Goal: Complete application form: Complete application form

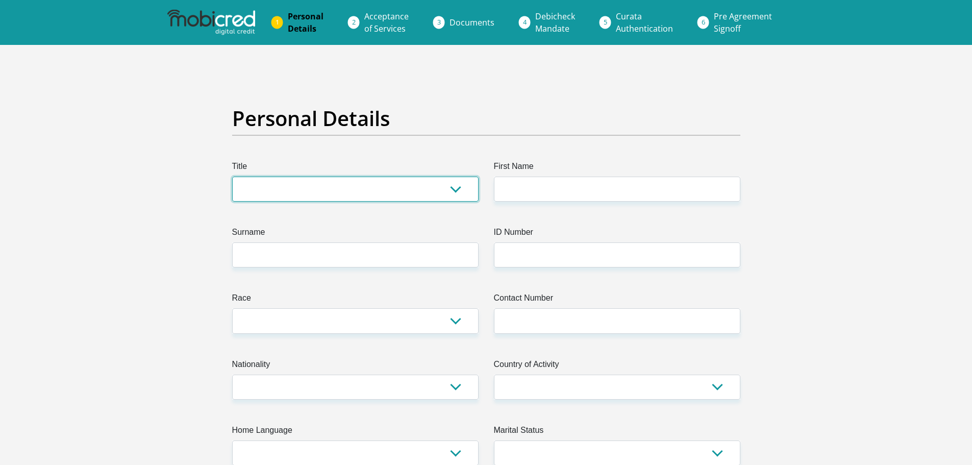
click at [324, 187] on select "Mr Ms Mrs Dr Other" at bounding box center [355, 188] width 246 height 25
select select "Mr"
click at [232, 176] on select "Mr Ms Mrs Dr Other" at bounding box center [355, 188] width 246 height 25
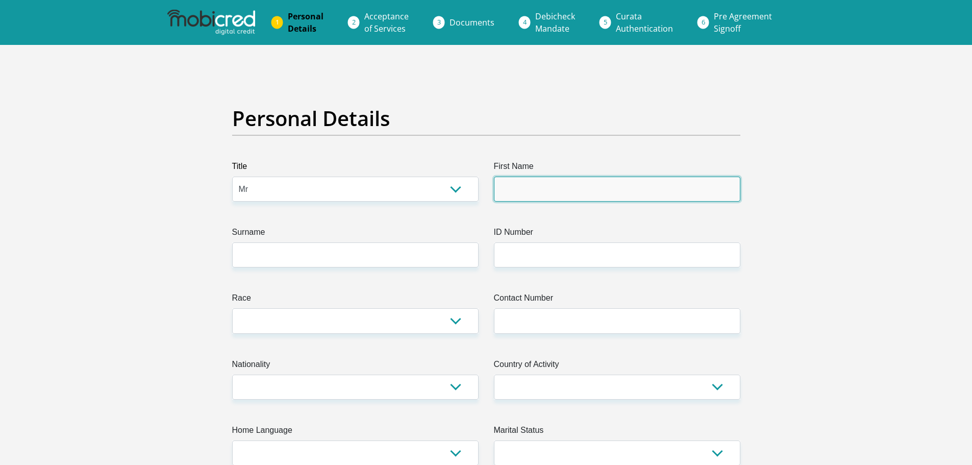
click at [546, 199] on input "First Name" at bounding box center [617, 188] width 246 height 25
type input "Rikus"
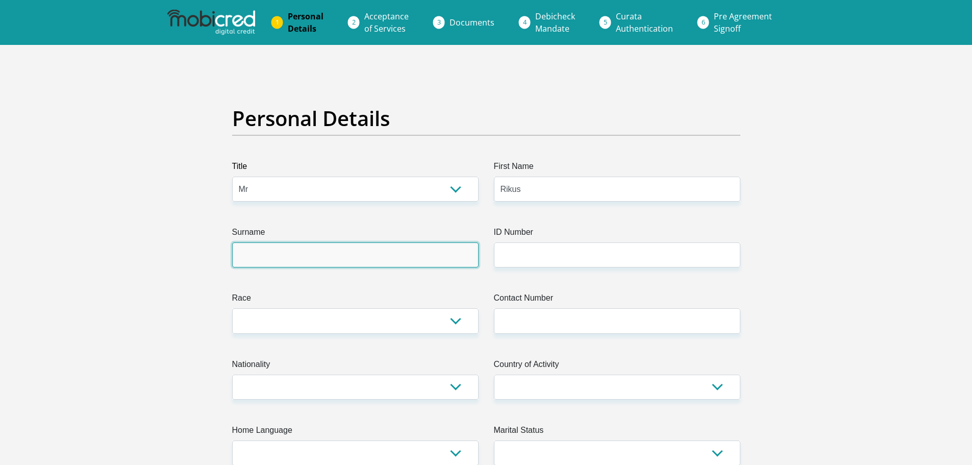
type input "Taljaard"
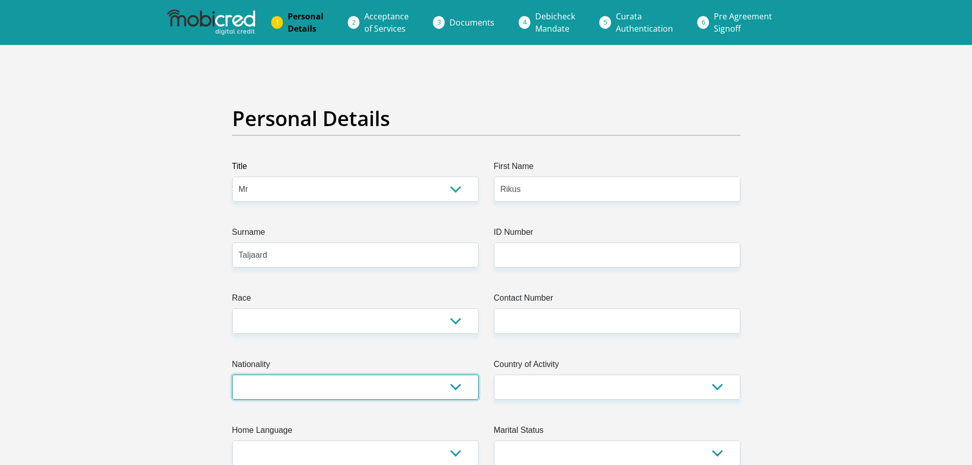
select select "ZAF"
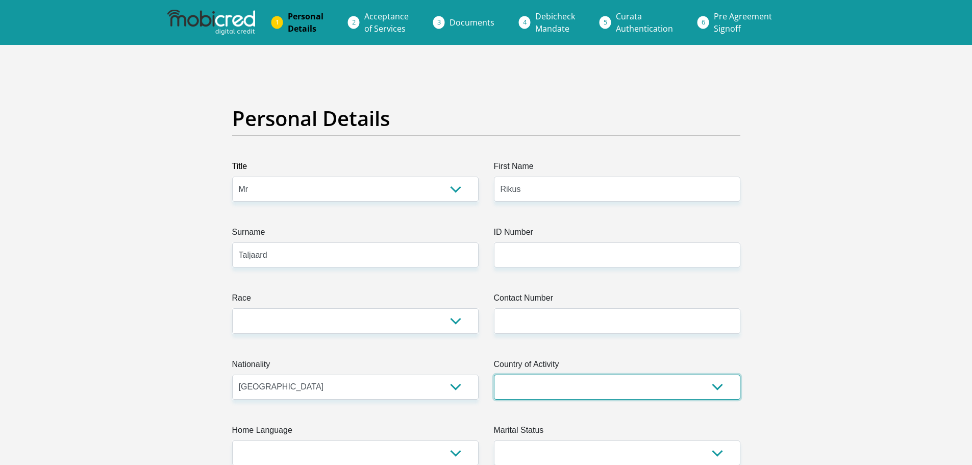
select select "ZAF"
type input "7 Swartberg Crescent"
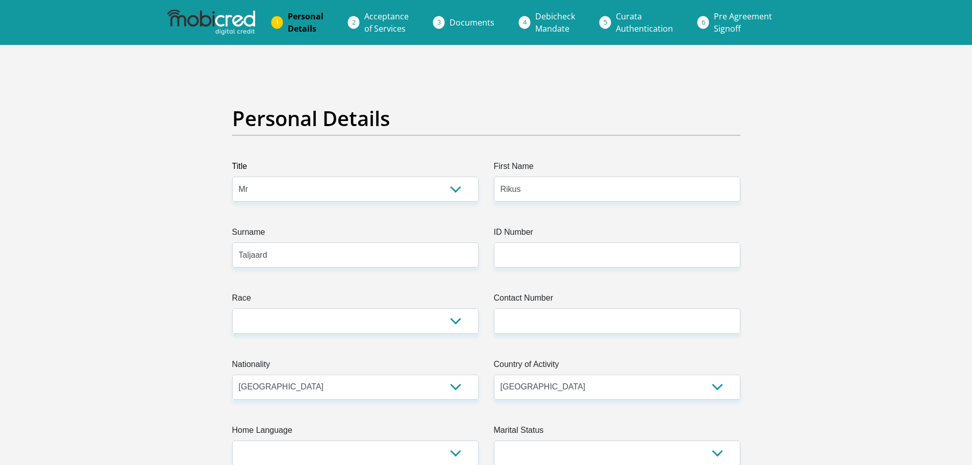
type input "George"
type input "6529"
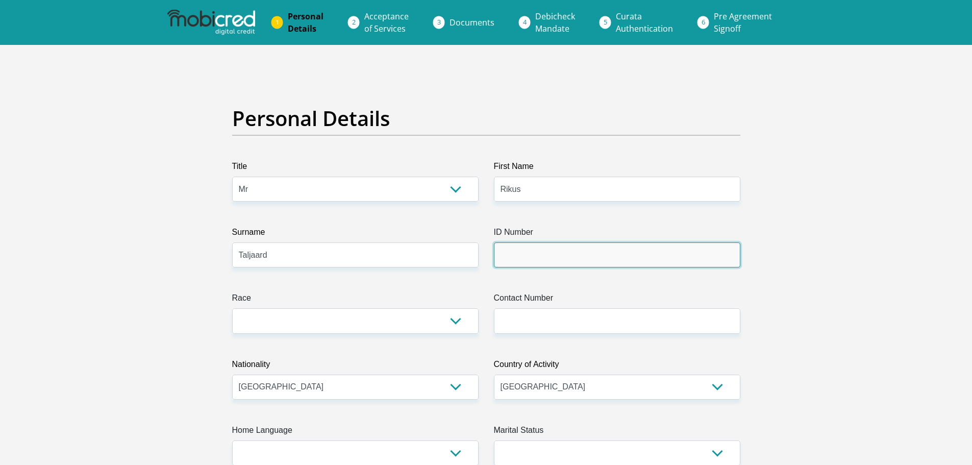
click at [552, 267] on input "ID Number" at bounding box center [617, 254] width 246 height 25
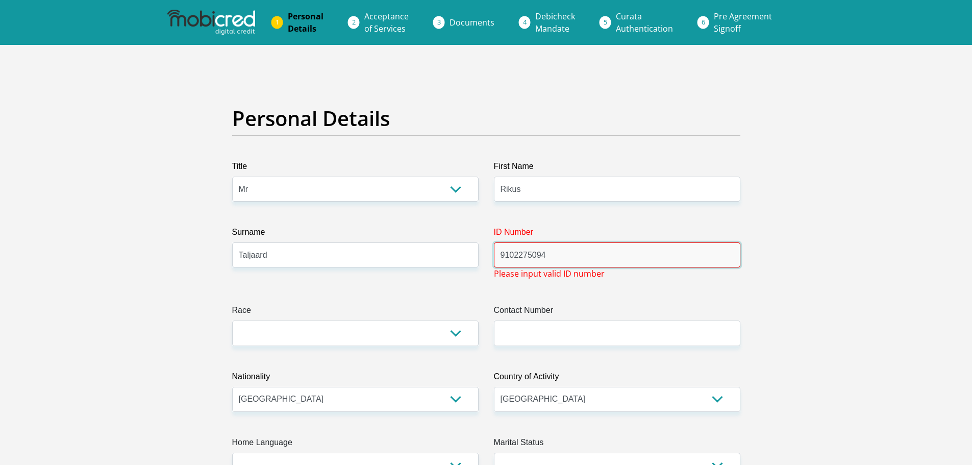
click at [578, 260] on input "9102275094" at bounding box center [617, 254] width 246 height 25
drag, startPoint x: 551, startPoint y: 259, endPoint x: 491, endPoint y: 259, distance: 60.2
click at [491, 259] on div "ID Number 9102275094 Please input valid ID number" at bounding box center [617, 253] width 262 height 54
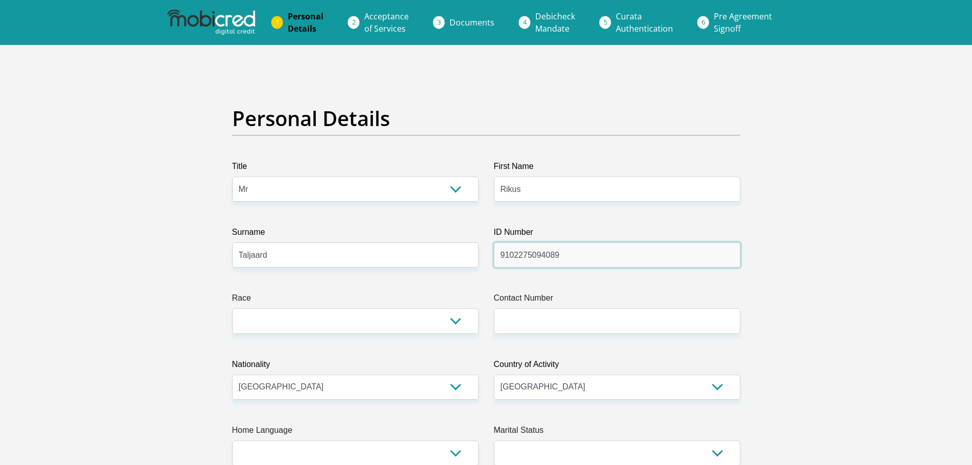
type input "9102275094089"
click at [274, 317] on select "Black Coloured Indian White Other" at bounding box center [355, 320] width 246 height 25
select select "4"
click at [232, 308] on select "Black Coloured Indian White Other" at bounding box center [355, 320] width 246 height 25
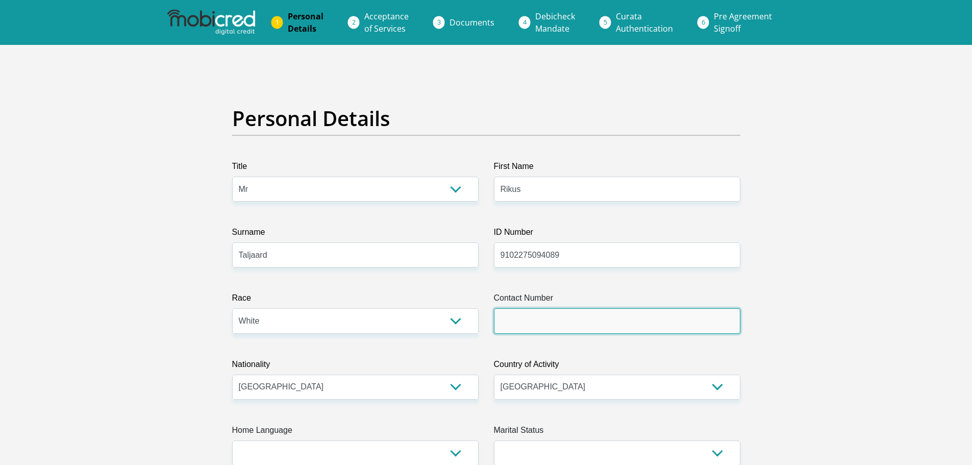
click at [570, 318] on input "Contact Number" at bounding box center [617, 320] width 246 height 25
type input "0726811529"
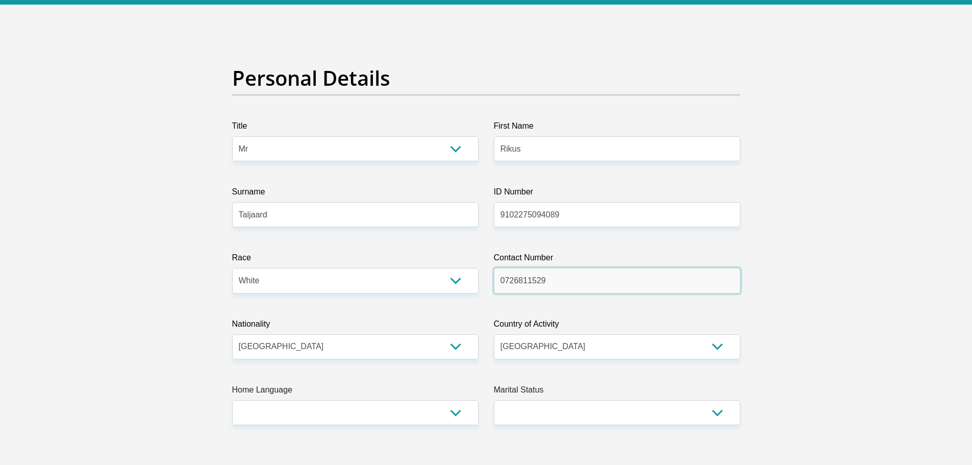
scroll to position [102, 0]
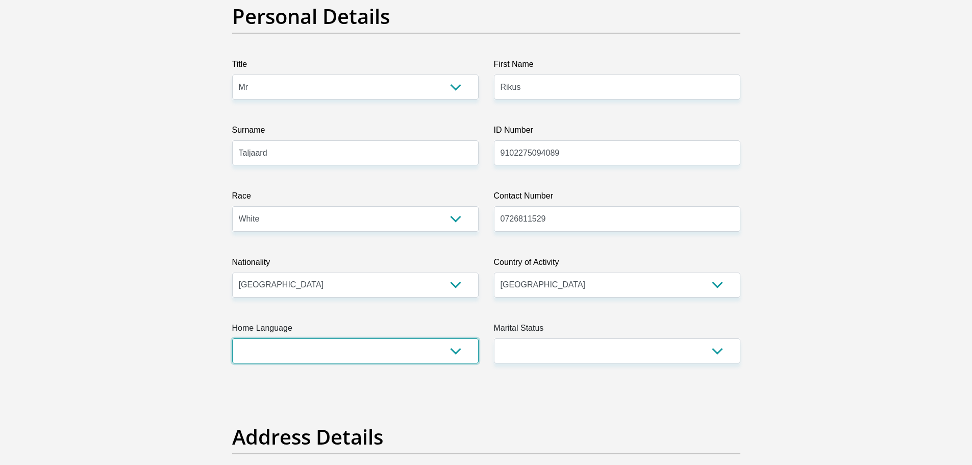
click at [415, 347] on select "Afrikaans English Sepedi South Ndebele Southern Sotho Swati Tsonga Tswana Venda…" at bounding box center [355, 350] width 246 height 25
select select "eng"
click at [232, 338] on select "Afrikaans English Sepedi South Ndebele Southern Sotho Swati Tsonga Tswana Venda…" at bounding box center [355, 350] width 246 height 25
click at [565, 343] on select "Married ANC Single Divorced Widowed Married COP or Customary Law" at bounding box center [617, 350] width 246 height 25
select select "1"
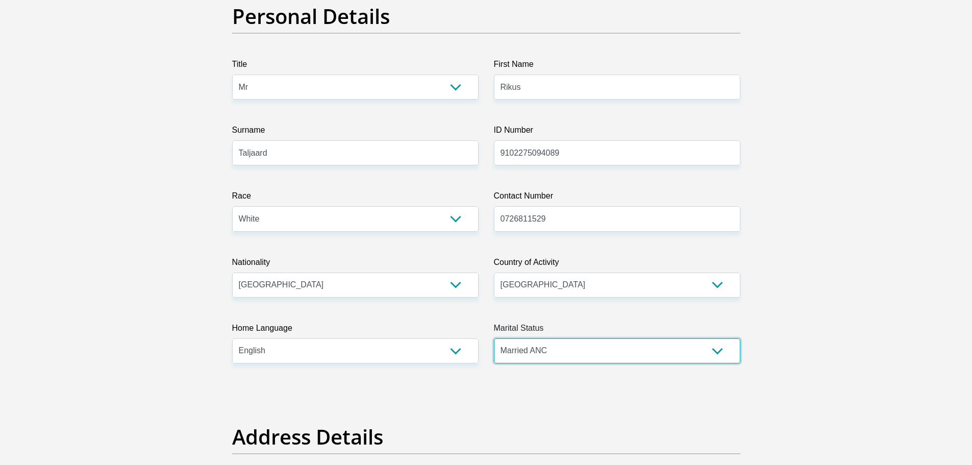
click at [494, 338] on select "Married ANC Single Divorced Widowed Married COP or Customary Law" at bounding box center [617, 350] width 246 height 25
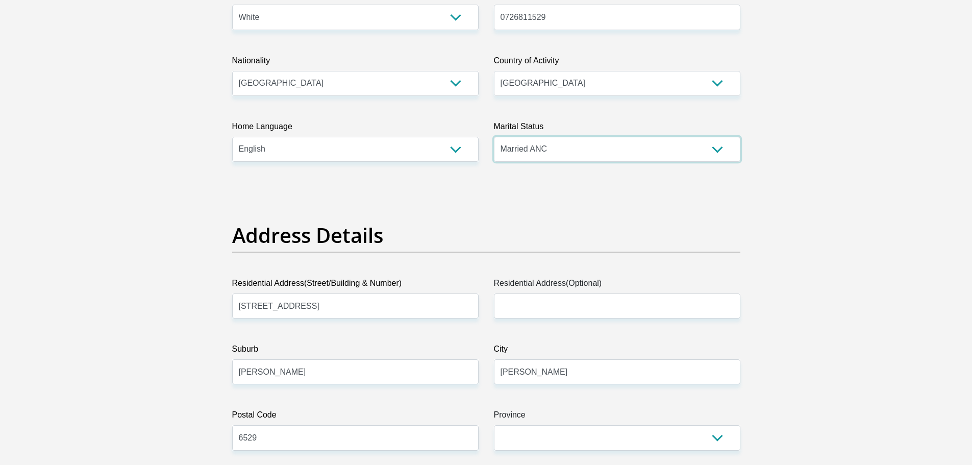
scroll to position [306, 0]
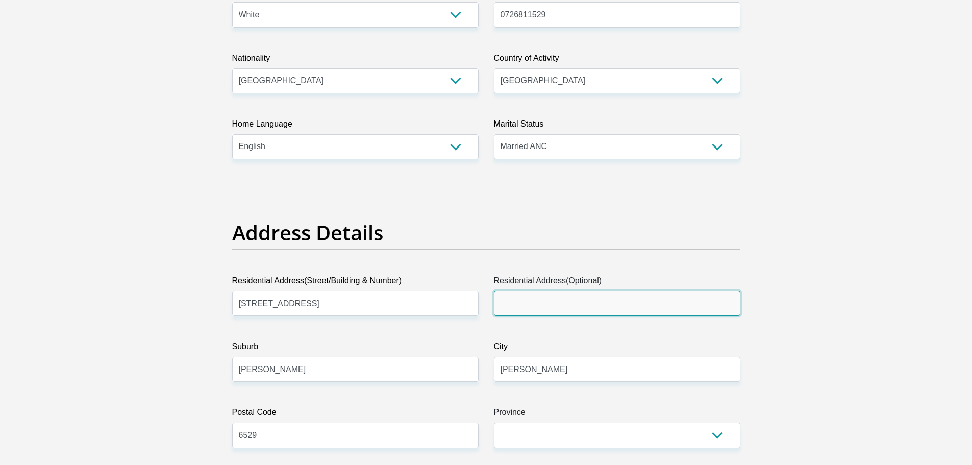
click at [524, 300] on input "Residential Address(Optional)" at bounding box center [617, 303] width 246 height 25
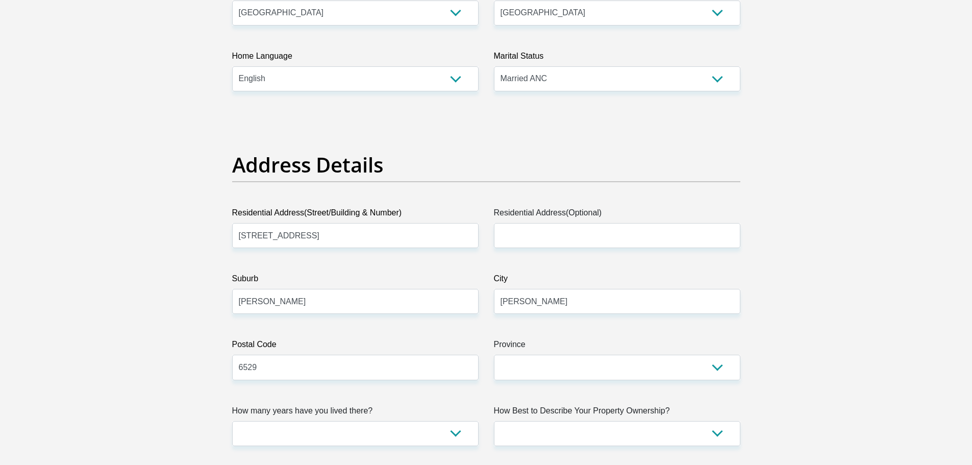
scroll to position [510, 0]
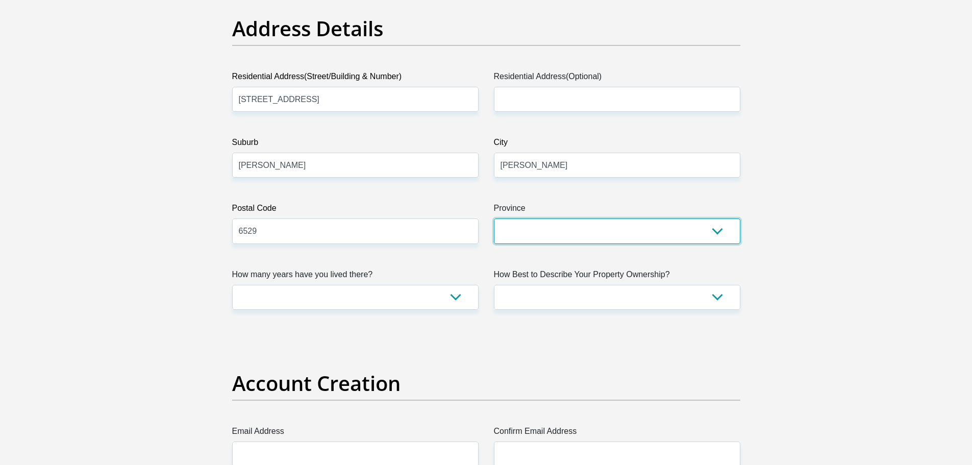
click at [546, 238] on select "Eastern Cape Free State Gauteng KwaZulu-Natal Limpopo Mpumalanga Northern Cape …" at bounding box center [617, 230] width 246 height 25
select select "Western Cape"
click at [494, 218] on select "Eastern Cape Free State Gauteng KwaZulu-Natal Limpopo Mpumalanga Northern Cape …" at bounding box center [617, 230] width 246 height 25
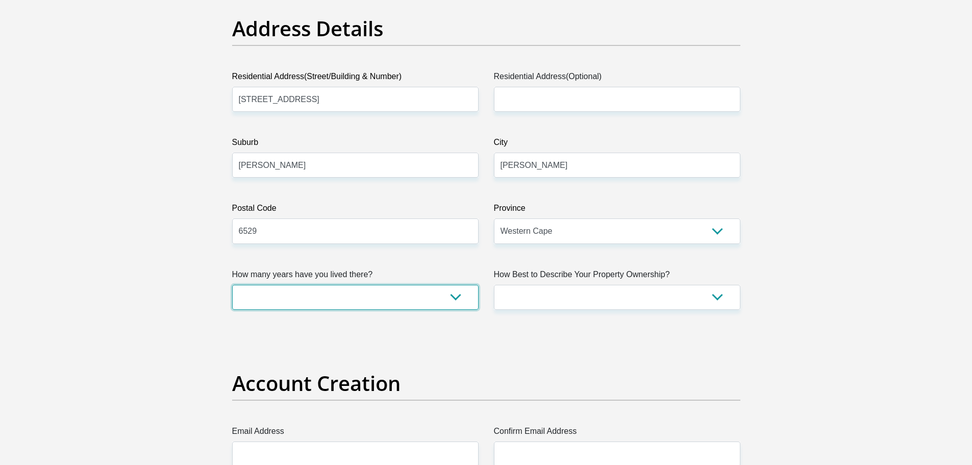
drag, startPoint x: 284, startPoint y: 297, endPoint x: 287, endPoint y: 285, distance: 12.3
click at [284, 297] on select "less than 1 year 1-3 years 3-5 years 5+ years" at bounding box center [355, 297] width 246 height 25
select select "4"
click at [232, 285] on select "less than 1 year 1-3 years 3-5 years 5+ years" at bounding box center [355, 297] width 246 height 25
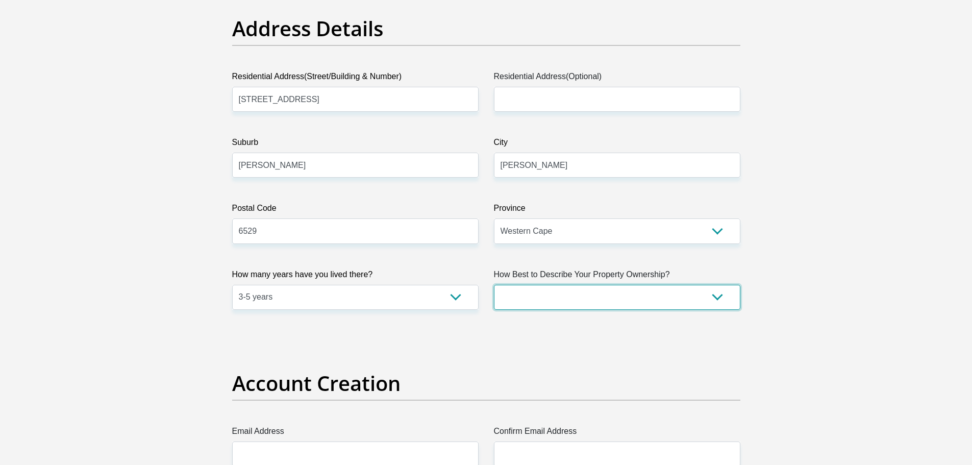
click at [575, 294] on select "Owned Rented Family Owned Company Dwelling" at bounding box center [617, 297] width 246 height 25
select select "Owned"
click at [494, 285] on select "Owned Rented Family Owned Company Dwelling" at bounding box center [617, 297] width 246 height 25
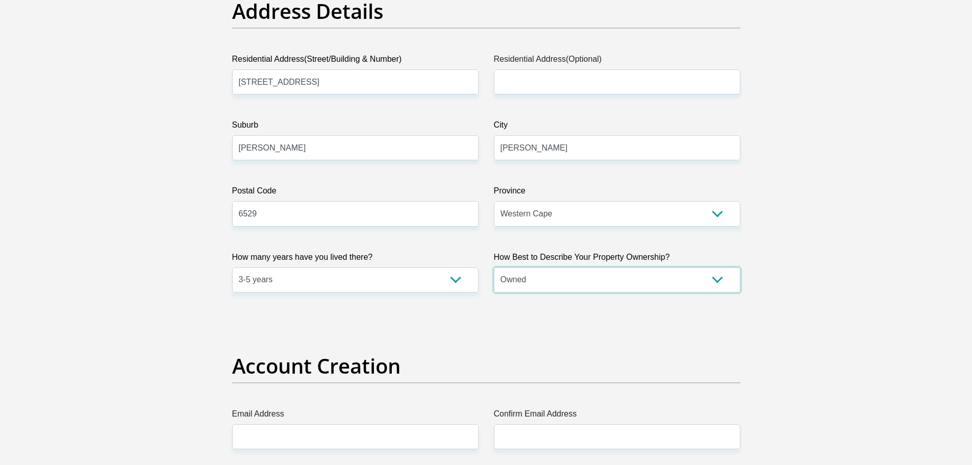
scroll to position [765, 0]
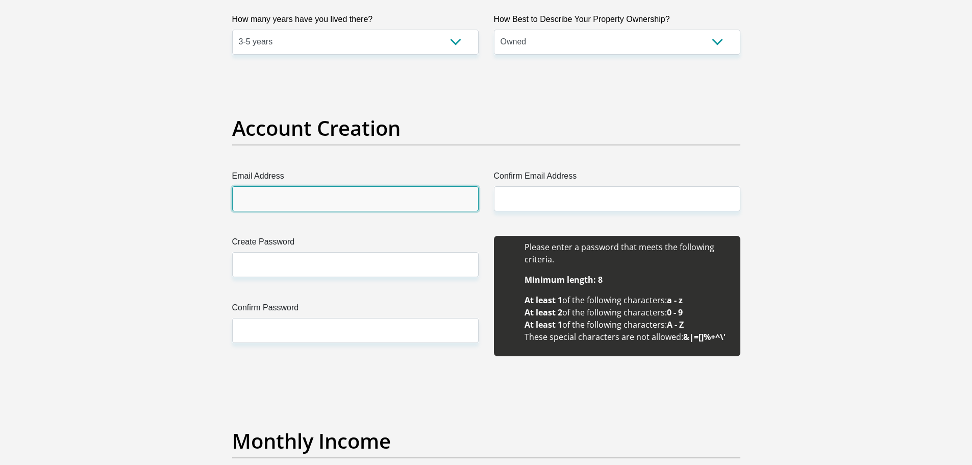
click at [267, 203] on input "Email Address" at bounding box center [355, 198] width 246 height 25
type input "rikus.taljaard@byrnecut.com.au"
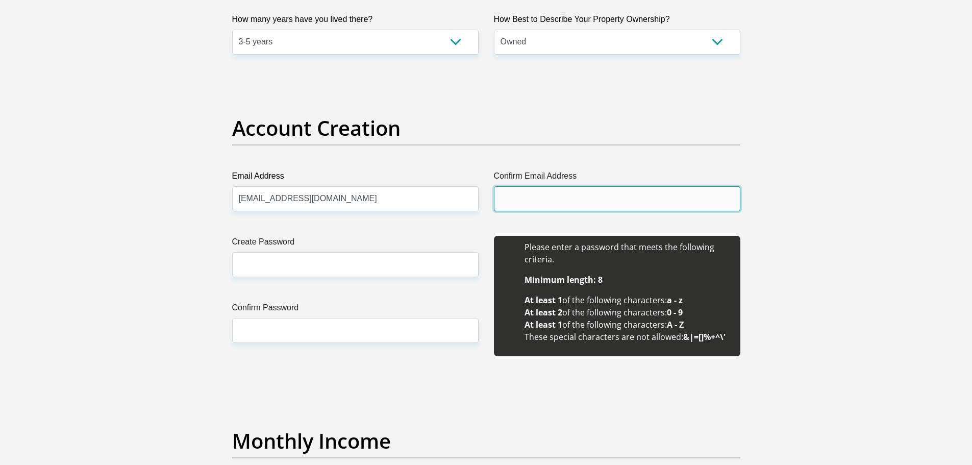
click at [547, 196] on input "Confirm Email Address" at bounding box center [617, 198] width 246 height 25
type input "rikus.taljaard@byrnecut.com.au"
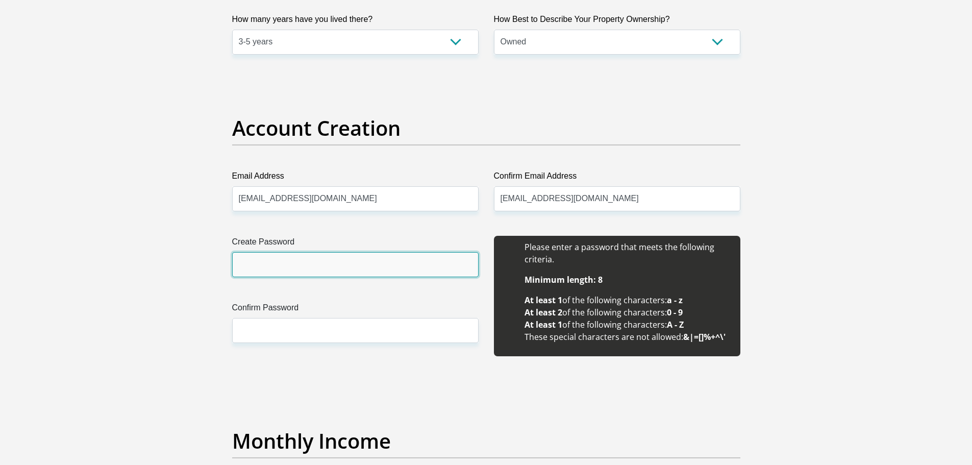
click at [282, 254] on input "Create Password" at bounding box center [355, 264] width 246 height 25
type input "Olivia130423"
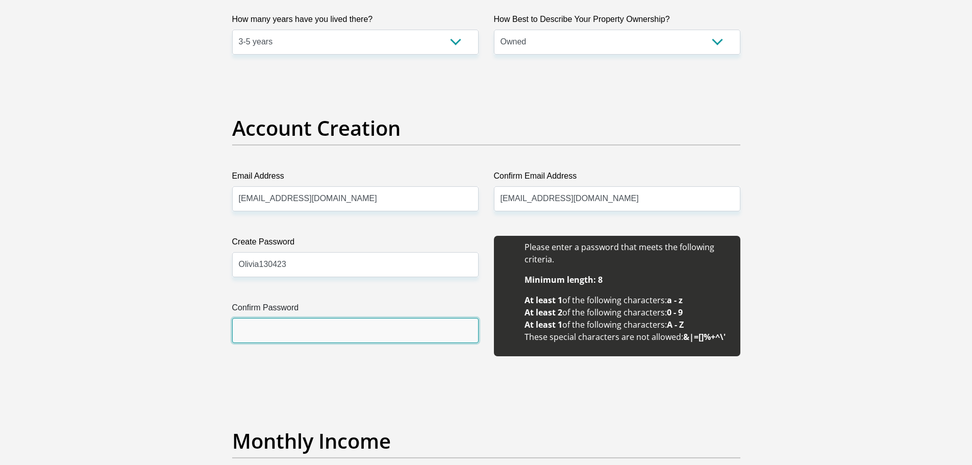
click at [292, 333] on input "Confirm Password" at bounding box center [355, 330] width 246 height 25
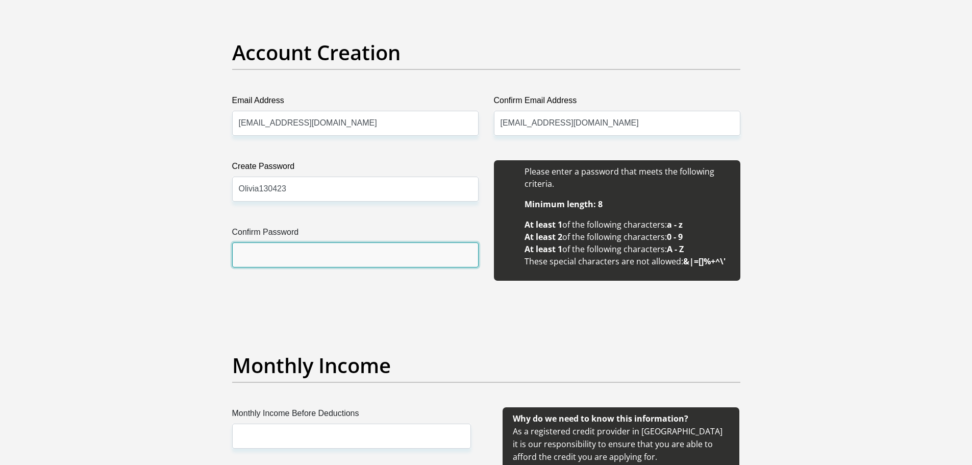
scroll to position [1020, 0]
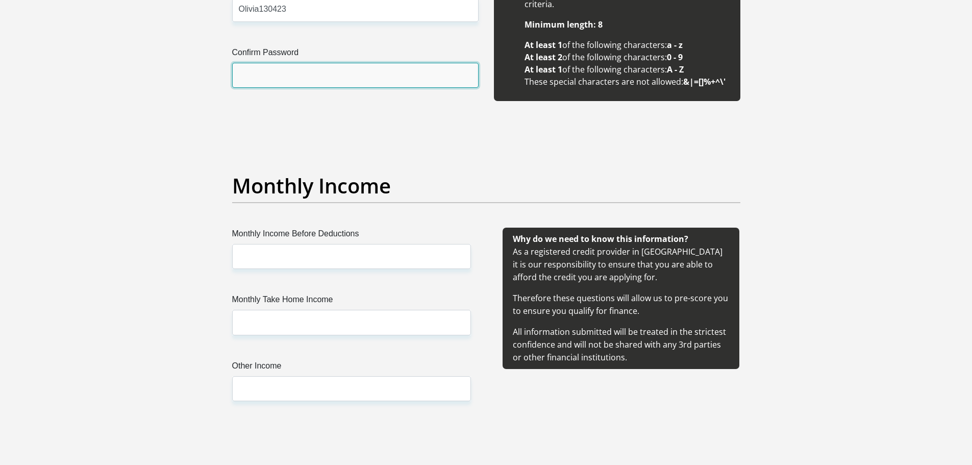
drag, startPoint x: 259, startPoint y: 77, endPoint x: 264, endPoint y: 86, distance: 10.5
click at [259, 77] on input "Confirm Password" at bounding box center [355, 75] width 246 height 25
type input "Olivia130423"
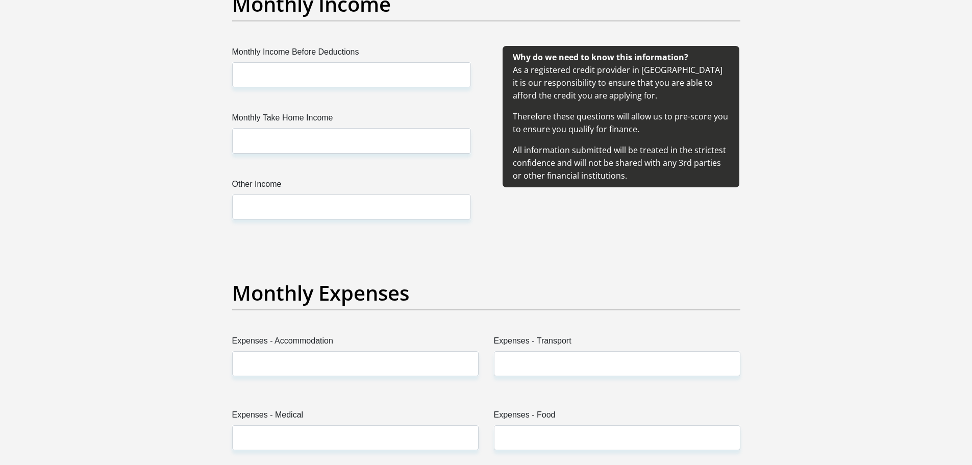
scroll to position [1224, 0]
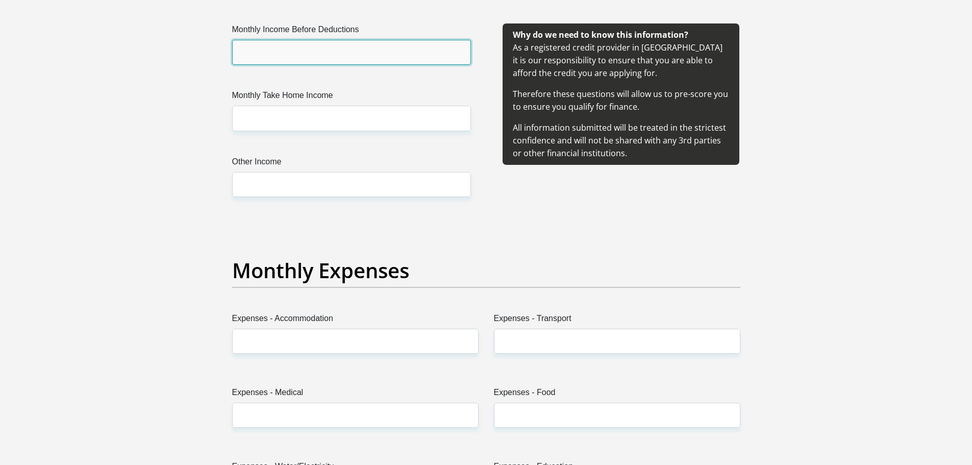
click at [292, 45] on input "Monthly Income Before Deductions" at bounding box center [351, 52] width 239 height 25
type input "190000.00"
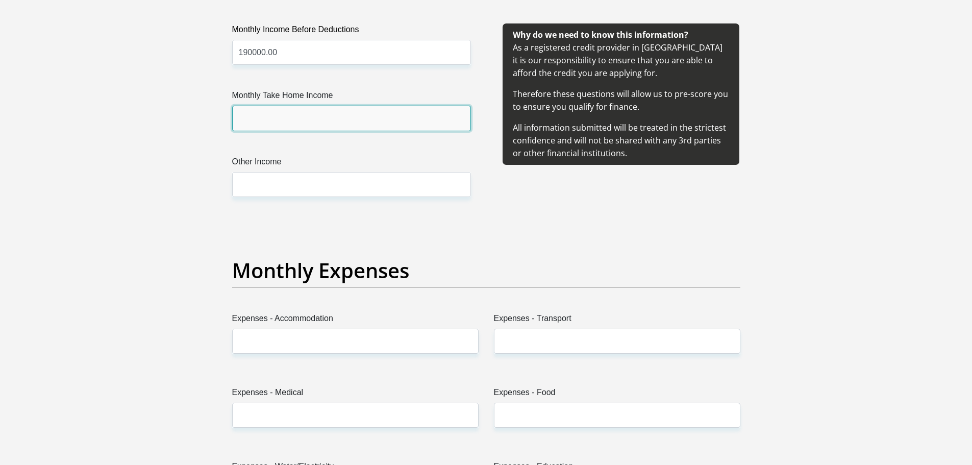
drag, startPoint x: 299, startPoint y: 122, endPoint x: 304, endPoint y: 127, distance: 6.5
click at [299, 122] on input "Monthly Take Home Income" at bounding box center [351, 118] width 239 height 25
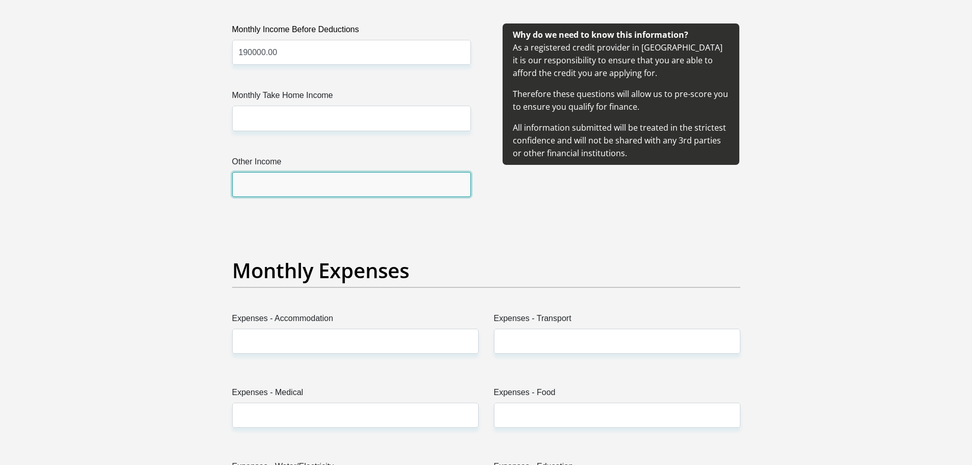
click at [313, 183] on input "Other Income" at bounding box center [351, 184] width 239 height 25
type input "0"
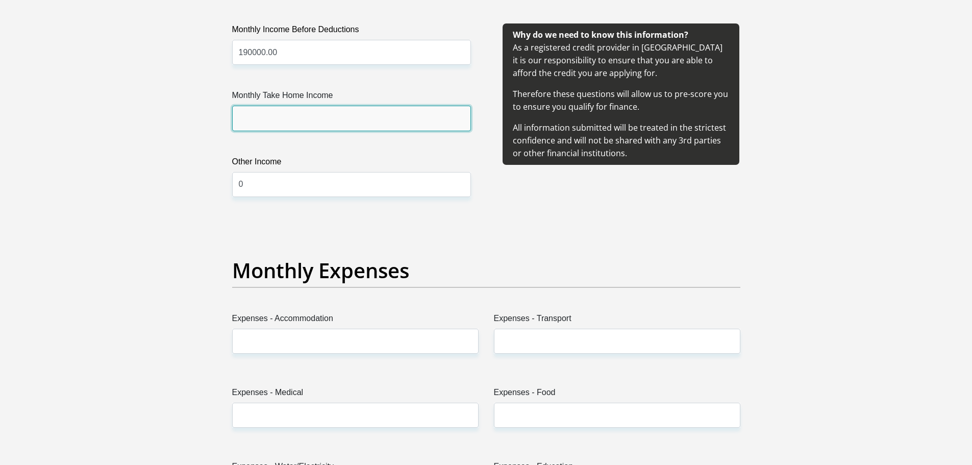
click at [284, 124] on input "Monthly Take Home Income" at bounding box center [351, 118] width 239 height 25
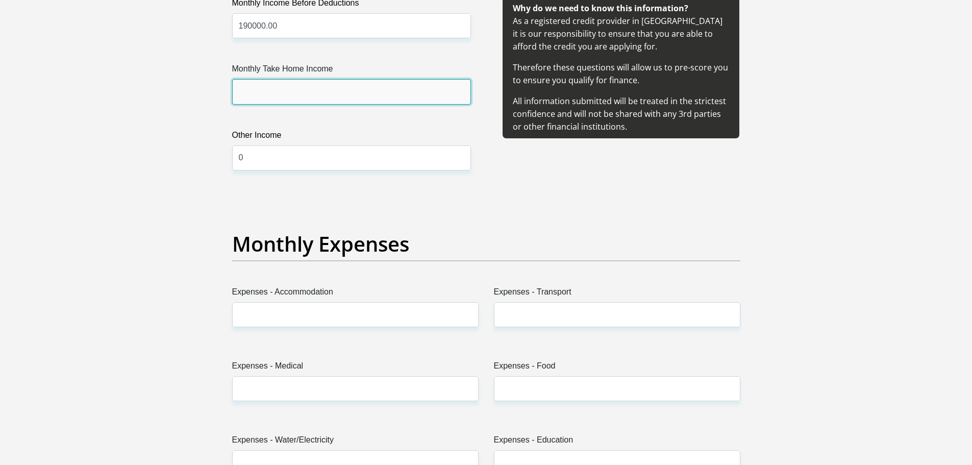
scroll to position [1275, 0]
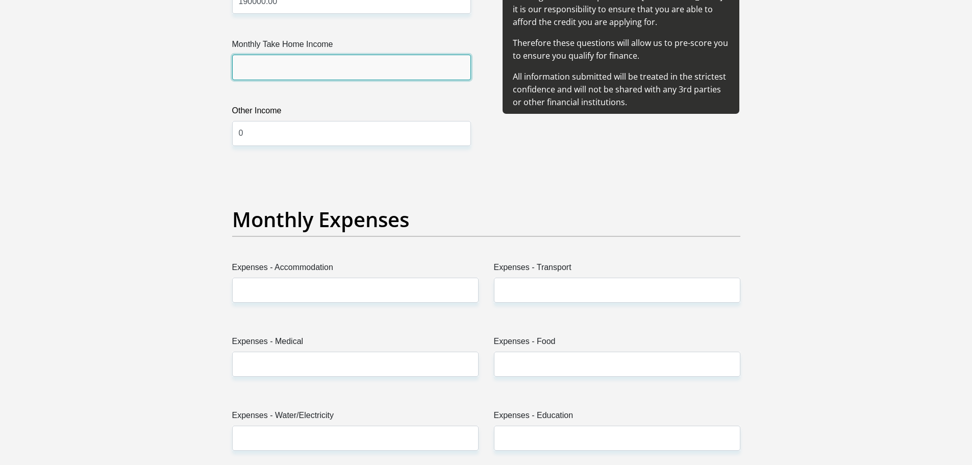
click at [306, 72] on input "Monthly Take Home Income" at bounding box center [351, 67] width 239 height 25
type input "190000.00"
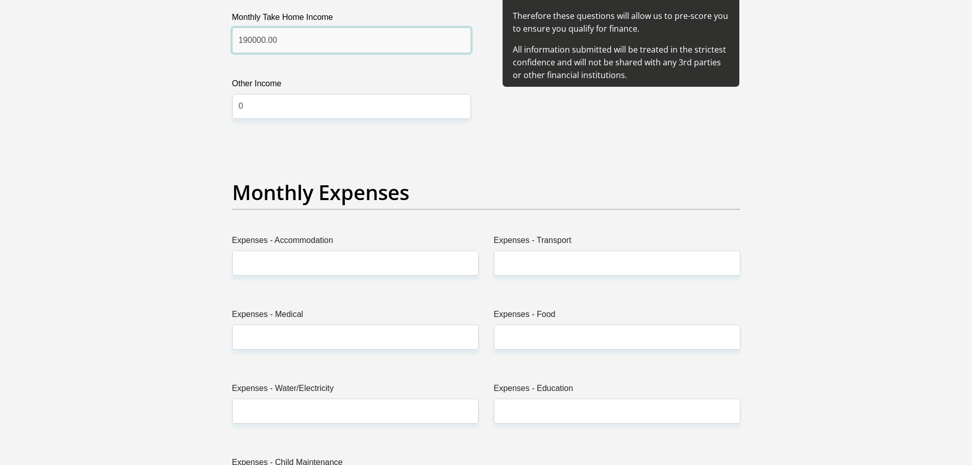
scroll to position [1326, 0]
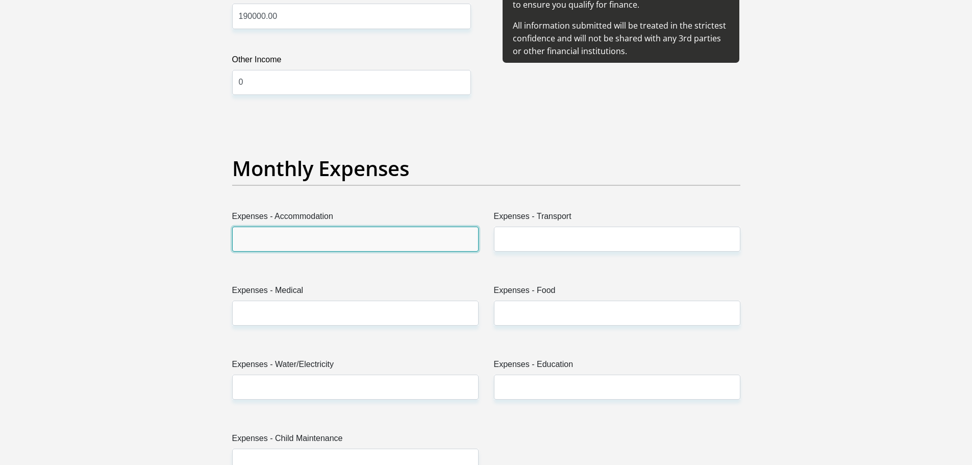
click at [320, 236] on input "Expenses - Accommodation" at bounding box center [355, 238] width 246 height 25
type input "40000"
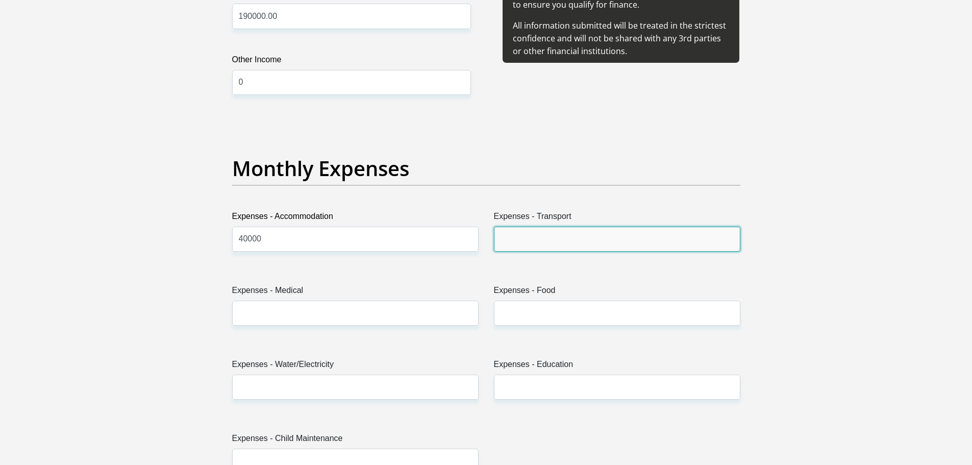
click at [509, 237] on input "Expenses - Transport" at bounding box center [617, 238] width 246 height 25
type input "20000"
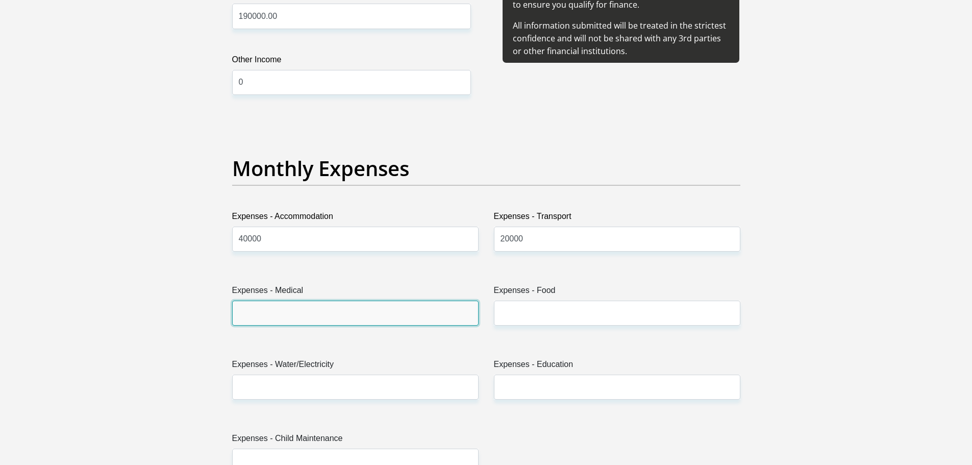
click at [243, 309] on input "Expenses - Medical" at bounding box center [355, 312] width 246 height 25
type input "12000"
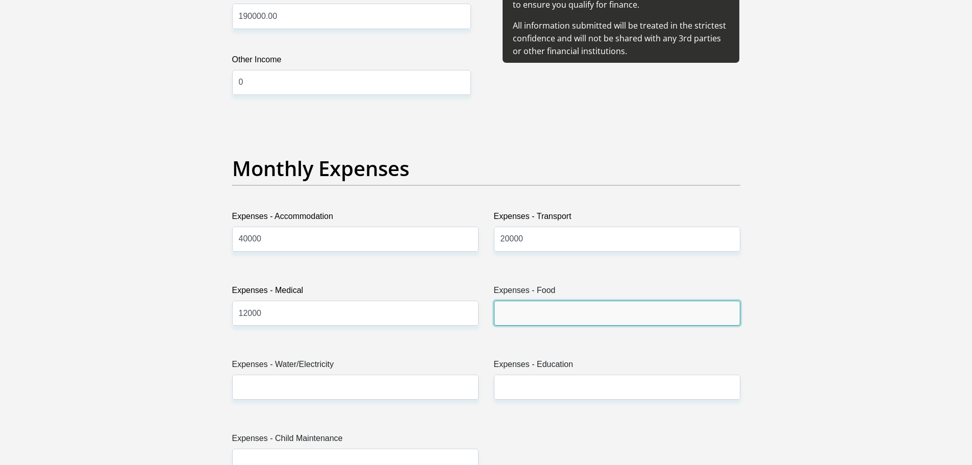
click at [520, 309] on input "Expenses - Food" at bounding box center [617, 312] width 246 height 25
type input "20000"
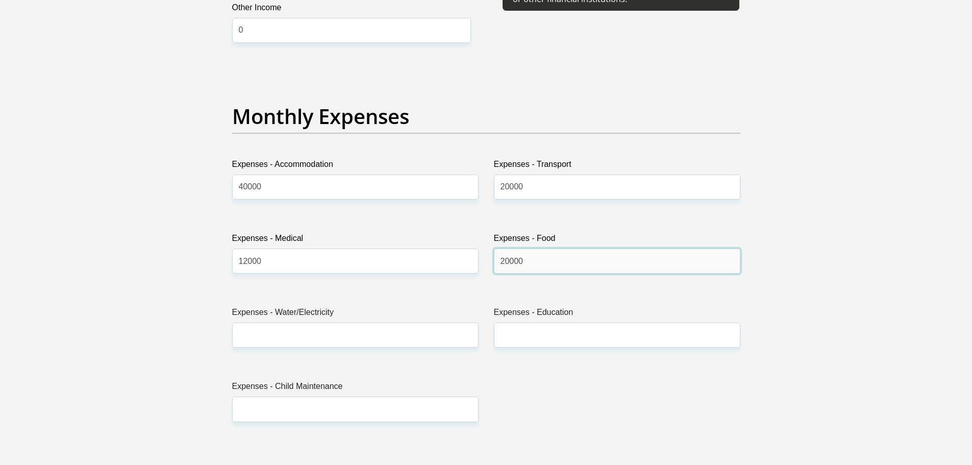
scroll to position [1428, 0]
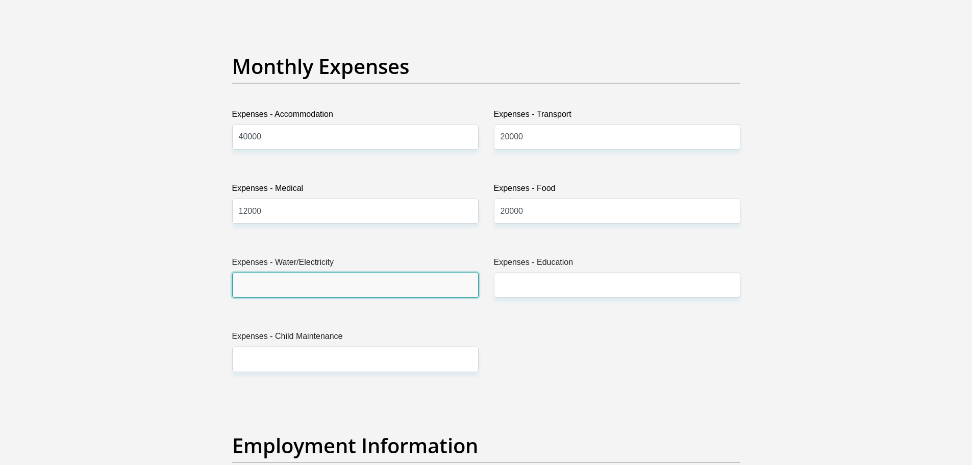
click at [284, 279] on input "Expenses - Water/Electricity" at bounding box center [355, 284] width 246 height 25
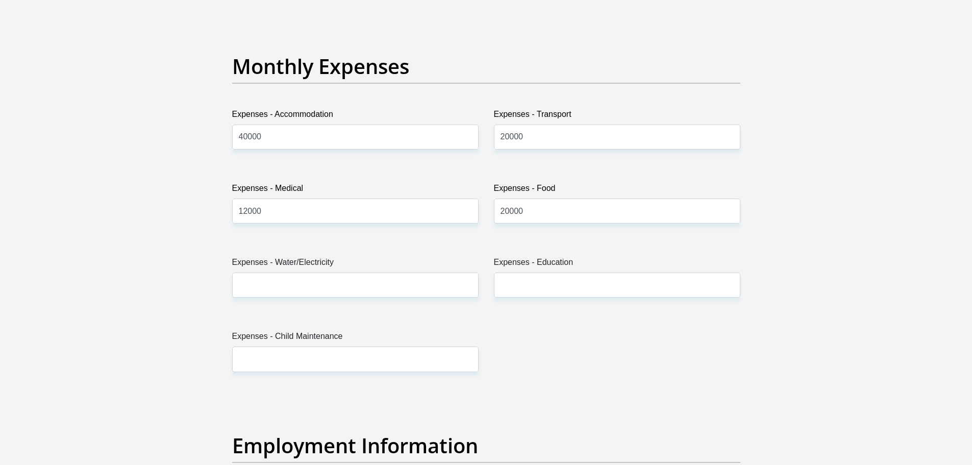
click at [65, 282] on section "Personal Details Title Mr Ms Mrs Dr Other First Name Rikus Surname Taljaard ID …" at bounding box center [486, 395] width 972 height 3556
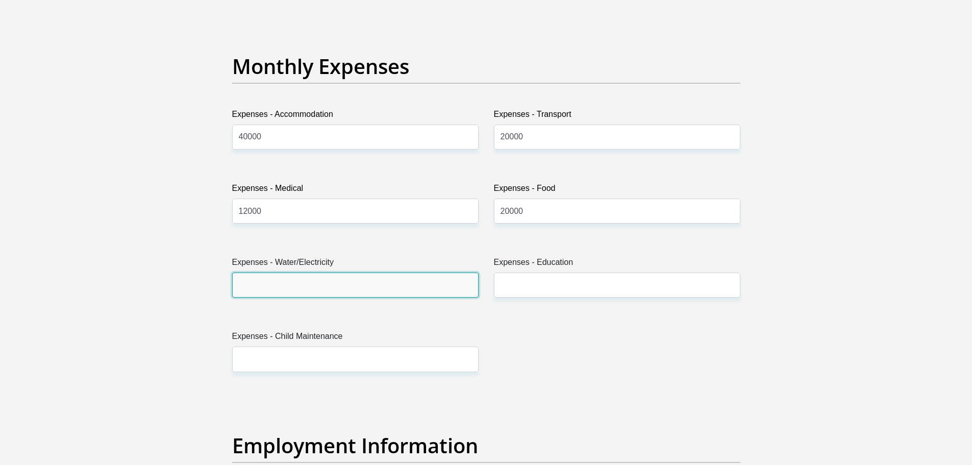
click at [284, 287] on input "Expenses - Water/Electricity" at bounding box center [355, 284] width 246 height 25
type input "5000"
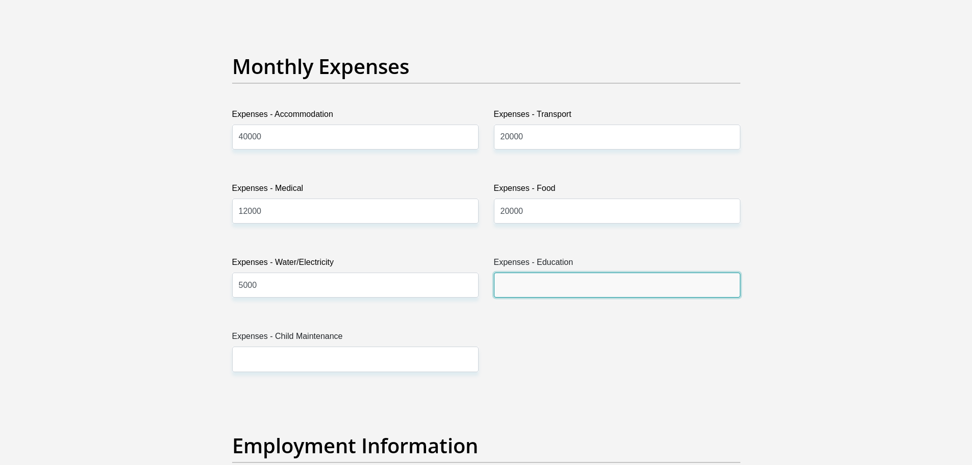
click at [500, 281] on input "Expenses - Education" at bounding box center [617, 284] width 246 height 25
type input "8000"
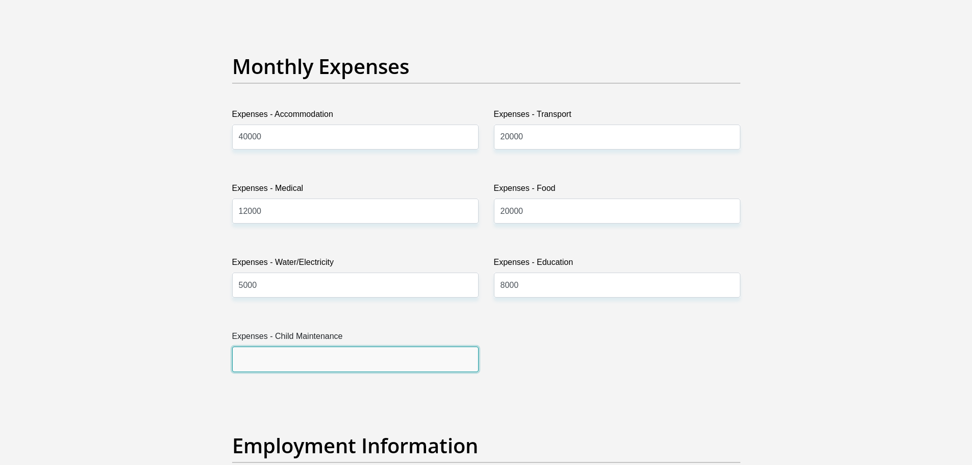
drag, startPoint x: 268, startPoint y: 349, endPoint x: 274, endPoint y: 355, distance: 8.7
click at [268, 349] on input "Expenses - Child Maintenance" at bounding box center [355, 358] width 246 height 25
type input "0"
click at [138, 347] on section "Personal Details Title Mr Ms Mrs Dr Other First Name Rikus Surname Taljaard ID …" at bounding box center [486, 395] width 972 height 3556
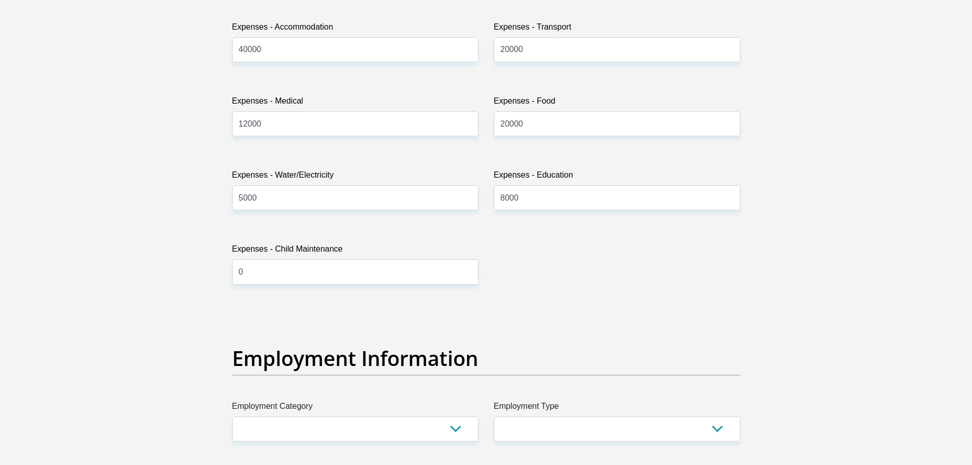
scroll to position [1530, 0]
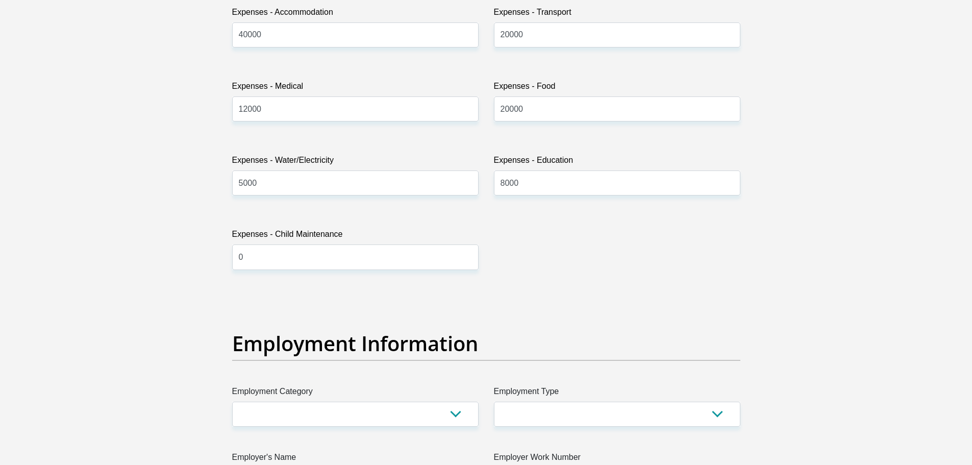
click at [504, 269] on div "Title Mr Ms Mrs Dr Other First Name Rikus Surname Taljaard ID Number 9102275094…" at bounding box center [485, 289] width 523 height 3319
click at [310, 176] on input "5000" at bounding box center [355, 182] width 246 height 25
click at [508, 220] on div "Title Mr Ms Mrs Dr Other First Name Rikus Surname Taljaard ID Number 9102275094…" at bounding box center [485, 289] width 523 height 3319
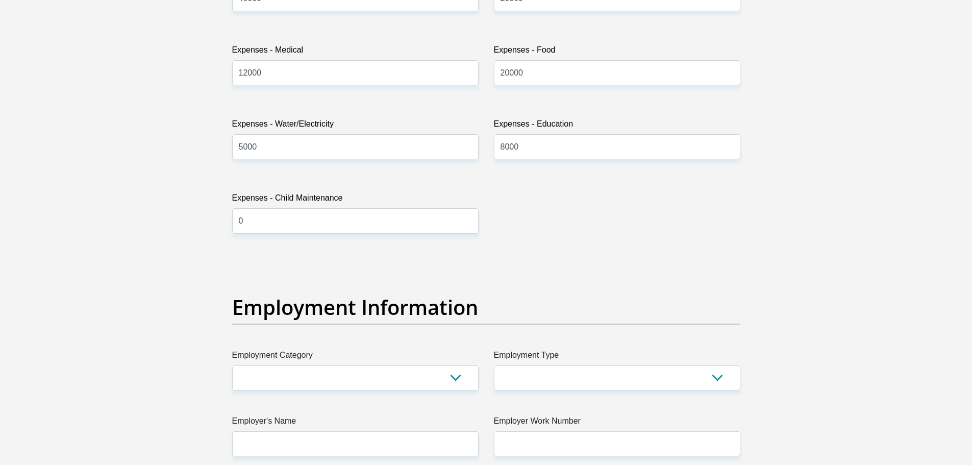
scroll to position [1632, 0]
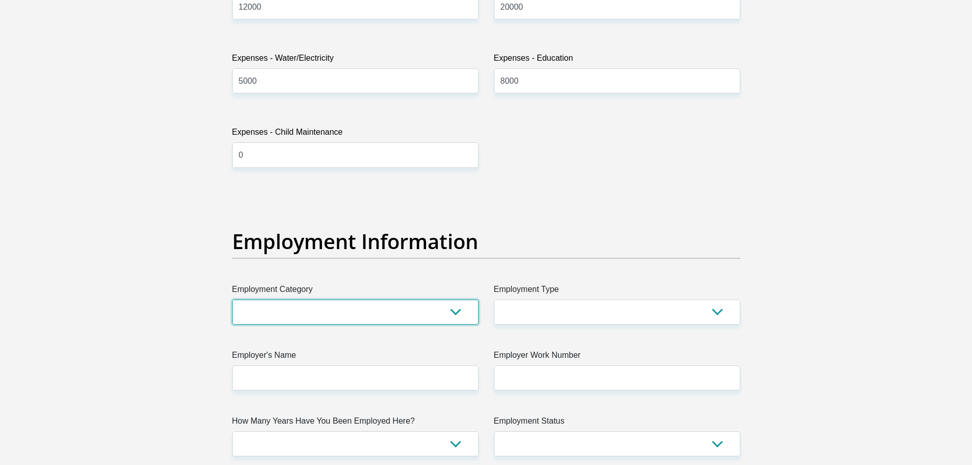
click at [352, 313] on select "AGRICULTURE ALCOHOL & TOBACCO CONSTRUCTION MATERIALS METALLURGY EQUIPMENT FOR R…" at bounding box center [355, 311] width 246 height 25
select select "75"
click at [232, 299] on select "AGRICULTURE ALCOHOL & TOBACCO CONSTRUCTION MATERIALS METALLURGY EQUIPMENT FOR R…" at bounding box center [355, 311] width 246 height 25
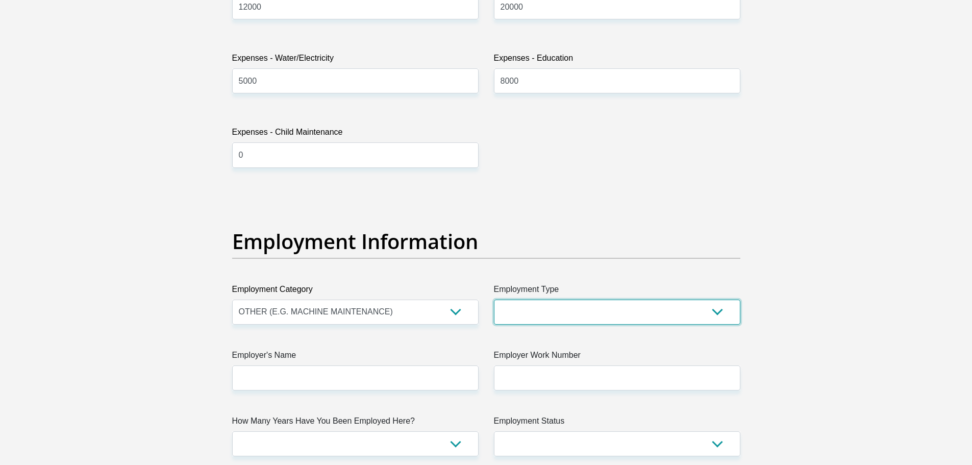
click at [557, 307] on select "College/Lecturer Craft Seller Creative Driver Executive Farmer Forces - Non Com…" at bounding box center [617, 311] width 246 height 25
select select "Tradesman/Artisan"
click at [494, 299] on select "College/Lecturer Craft Seller Creative Driver Executive Farmer Forces - Non Com…" at bounding box center [617, 311] width 246 height 25
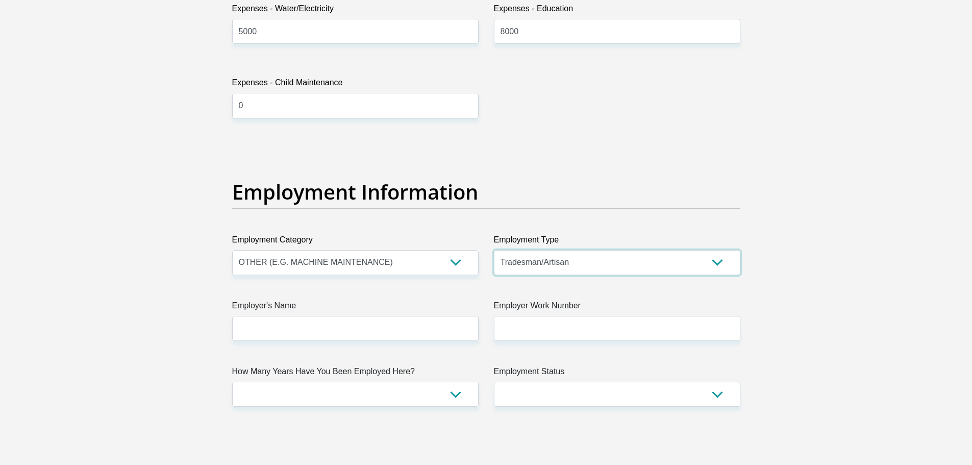
scroll to position [1785, 0]
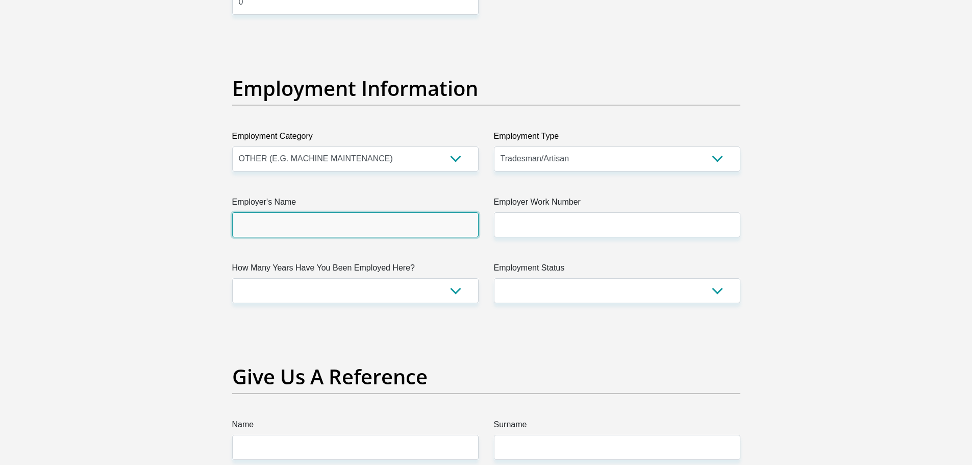
click at [256, 232] on input "Employer's Name" at bounding box center [355, 224] width 246 height 25
type input "Byrnecut"
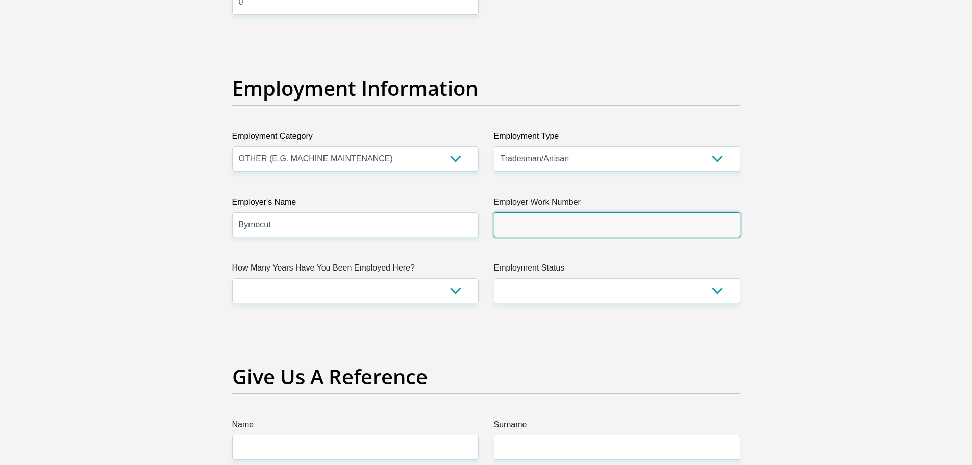
click at [567, 215] on input "Employer Work Number" at bounding box center [617, 224] width 246 height 25
type input "0812178200"
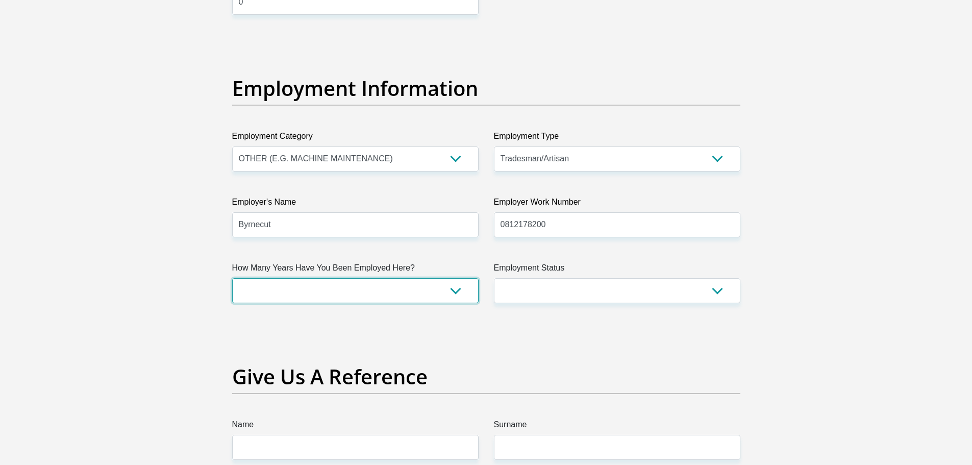
click at [387, 292] on select "less than 1 year 1-3 years 3-5 years 5+ years" at bounding box center [355, 290] width 246 height 25
select select "60"
click at [232, 278] on select "less than 1 year 1-3 years 3-5 years 5+ years" at bounding box center [355, 290] width 246 height 25
click at [563, 295] on select "Permanent/Full-time Part-time/Casual Contract Worker Self-Employed Housewife Re…" at bounding box center [617, 290] width 246 height 25
select select "1"
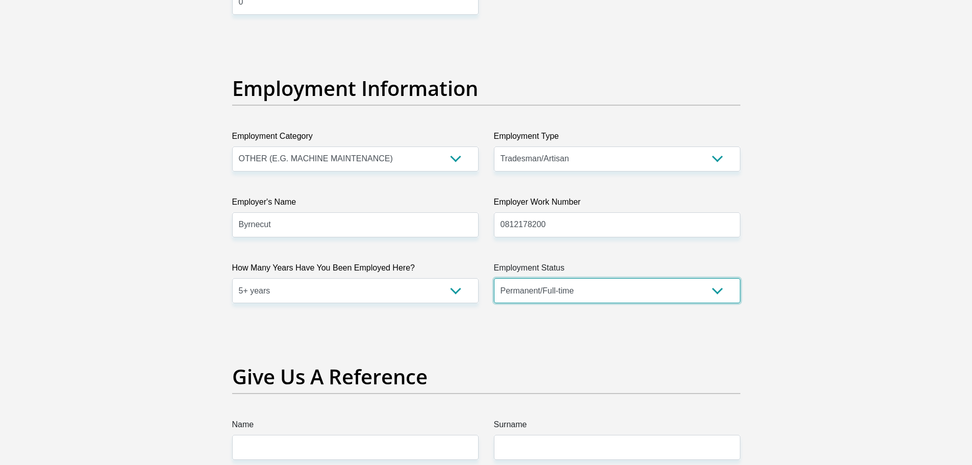
click at [494, 278] on select "Permanent/Full-time Part-time/Casual Contract Worker Self-Employed Housewife Re…" at bounding box center [617, 290] width 246 height 25
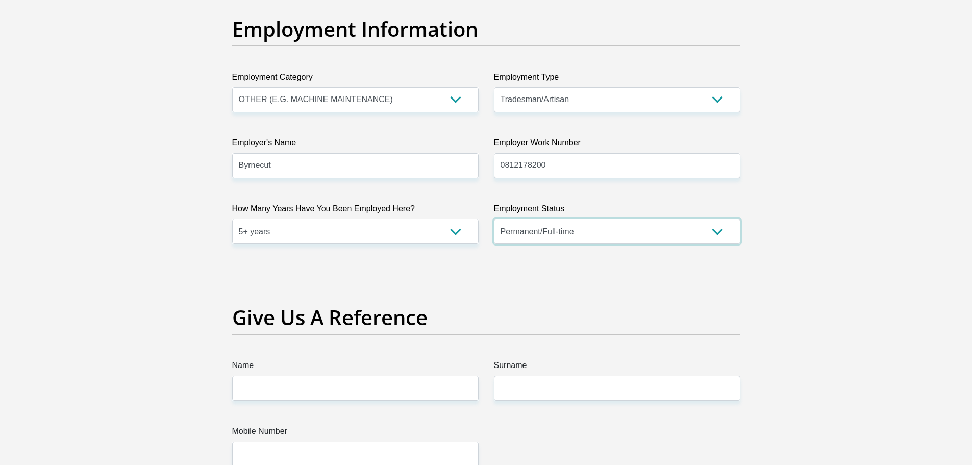
scroll to position [1938, 0]
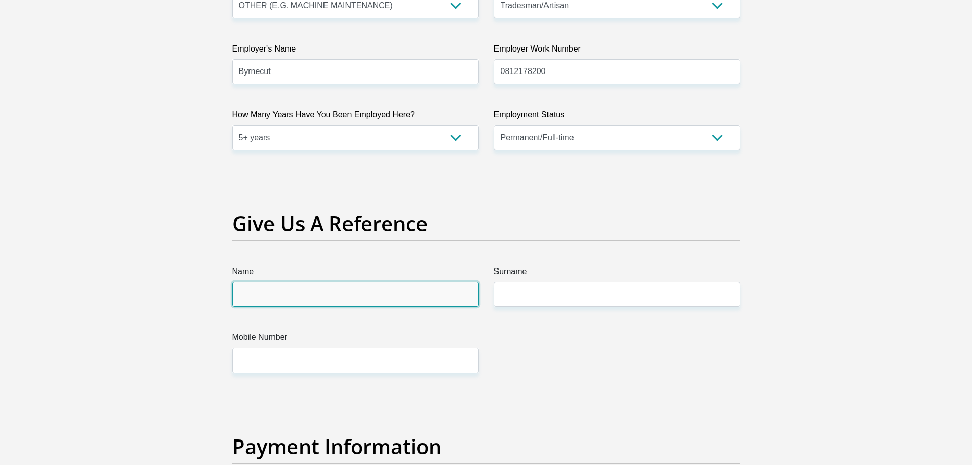
click at [269, 297] on input "Name" at bounding box center [355, 294] width 246 height 25
click at [251, 296] on input "Name" at bounding box center [355, 294] width 246 height 25
type input "Elmarie"
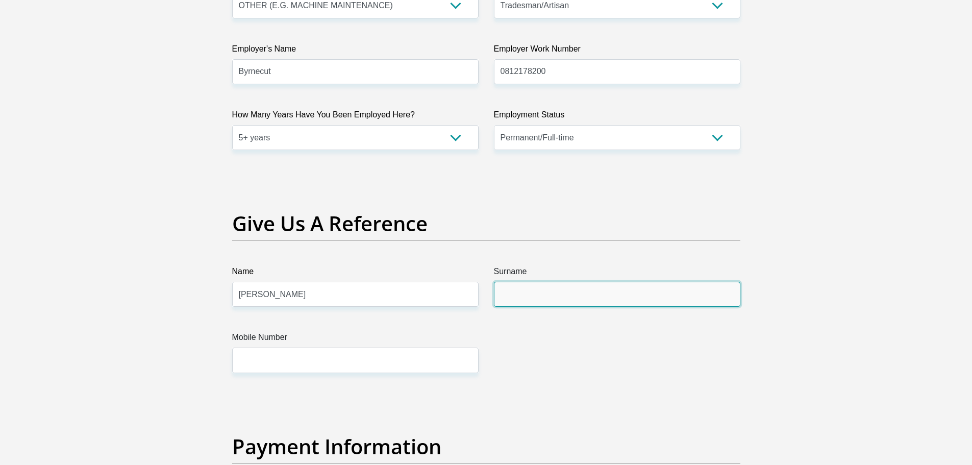
click at [510, 293] on input "Surname" at bounding box center [617, 294] width 246 height 25
type input "Taljaard"
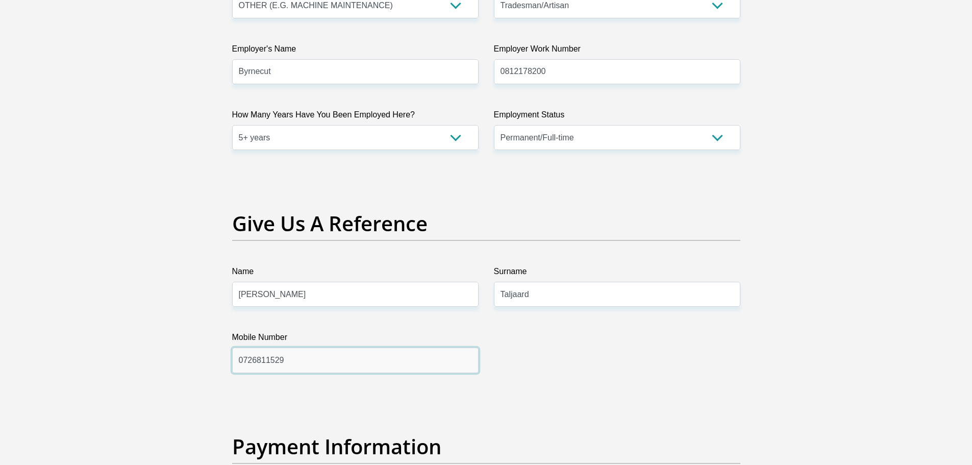
drag, startPoint x: 301, startPoint y: 362, endPoint x: 230, endPoint y: 363, distance: 71.4
click at [230, 364] on div "Mobile Number 0726811529" at bounding box center [355, 351] width 262 height 41
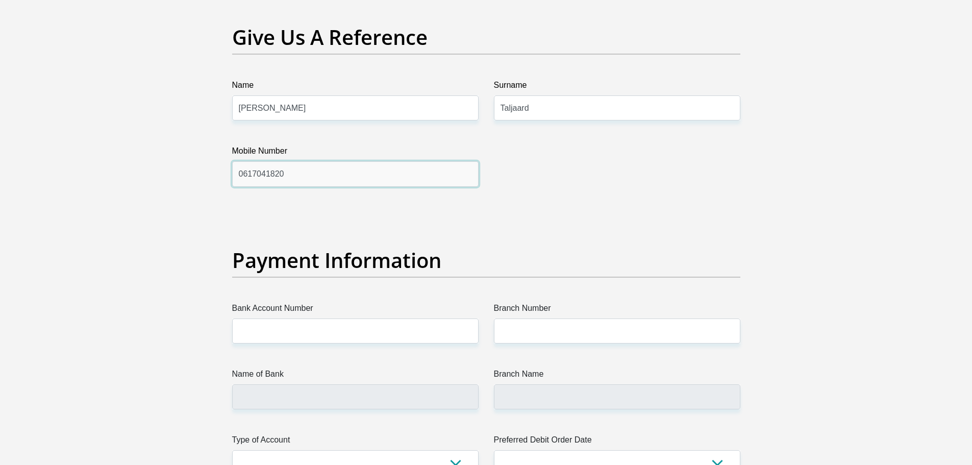
scroll to position [2142, 0]
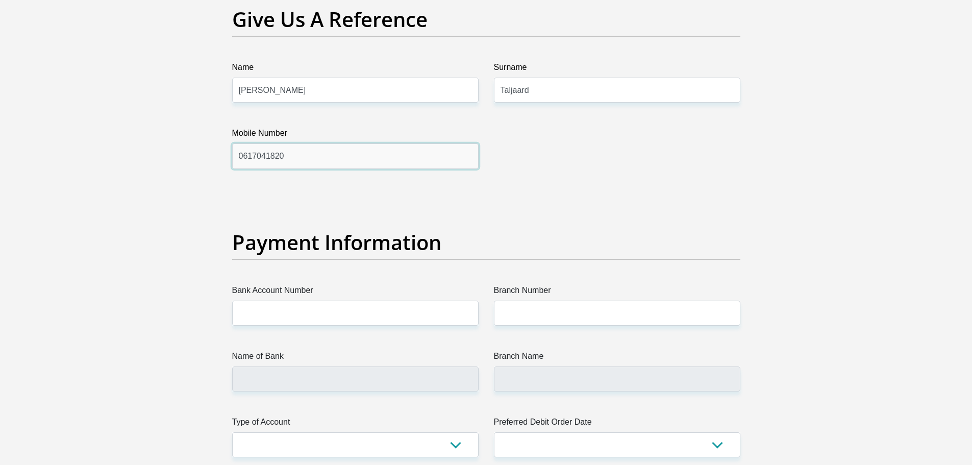
type input "0617041820"
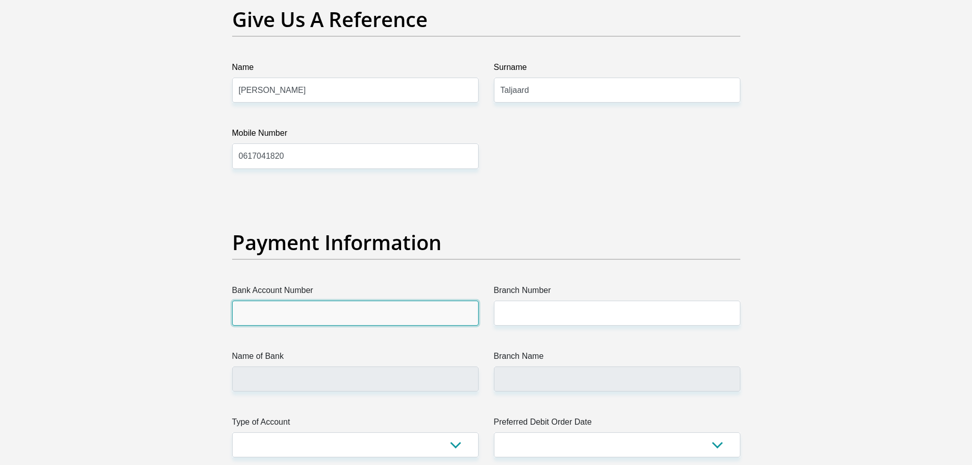
click at [260, 301] on input "Bank Account Number" at bounding box center [355, 312] width 246 height 25
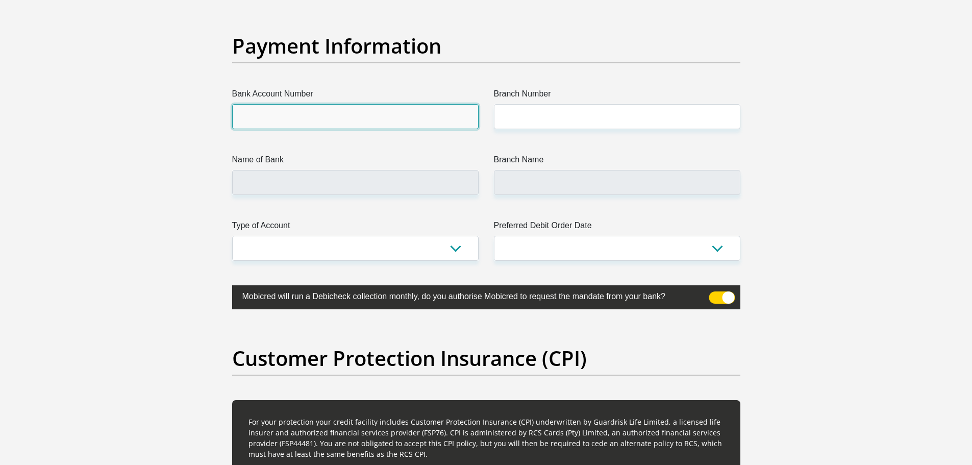
scroll to position [2346, 0]
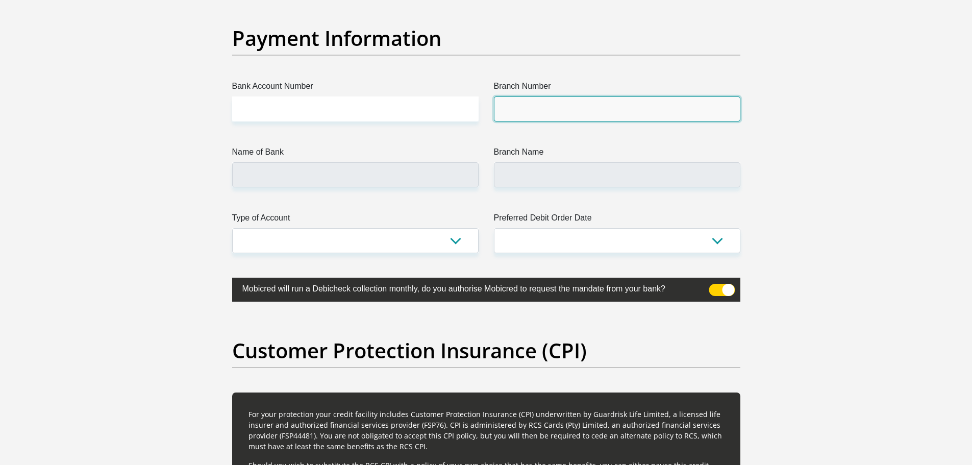
click at [567, 104] on input "Branch Number" at bounding box center [617, 108] width 246 height 25
type input "051001"
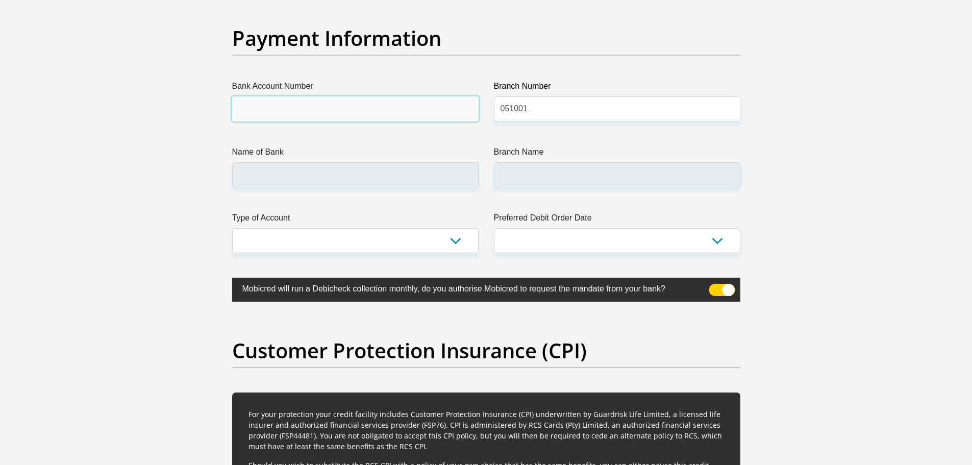
click at [308, 118] on input "Bank Account Number" at bounding box center [355, 108] width 246 height 25
type input "STANDARD BANK"
type input "STANDARD BANK SOUTH AFRICA"
click at [262, 111] on input "Bank Account Number" at bounding box center [355, 108] width 246 height 25
click at [246, 112] on input "200756028" at bounding box center [355, 108] width 246 height 25
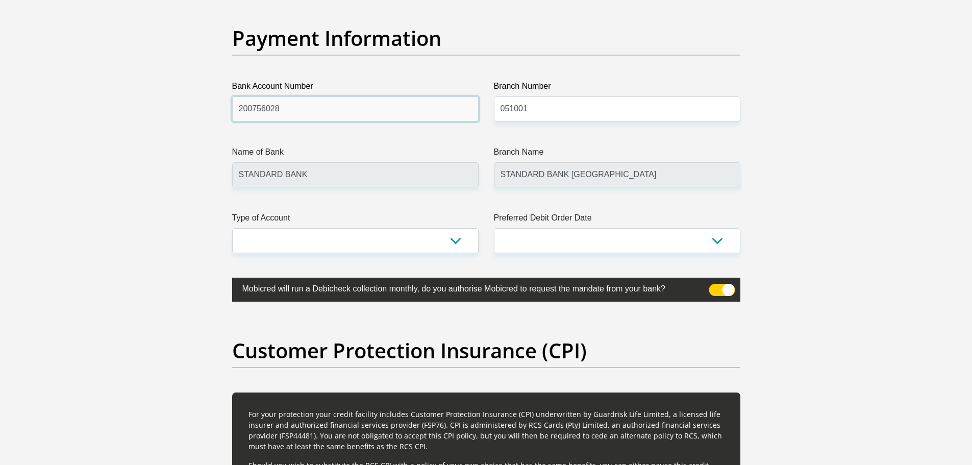
type input "200756028"
click at [383, 237] on select "Cheque Savings" at bounding box center [355, 240] width 246 height 25
select select "CUR"
click at [232, 228] on select "Cheque Savings" at bounding box center [355, 240] width 246 height 25
click at [587, 244] on select "1st 2nd 3rd 4th 5th 7th 18th 19th 20th 21st 22nd 23rd 24th 25th 26th 27th 28th …" at bounding box center [617, 240] width 246 height 25
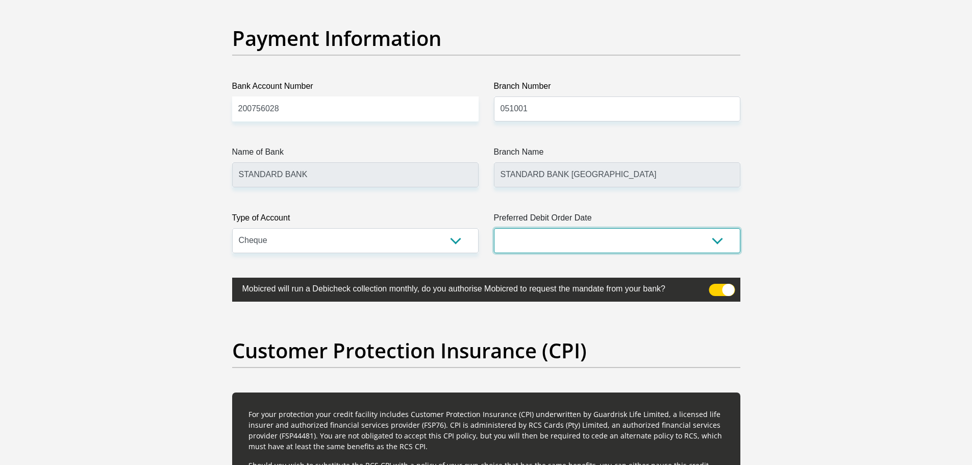
select select "18"
click at [494, 228] on select "1st 2nd 3rd 4th 5th 7th 18th 19th 20th 21st 22nd 23rd 24th 25th 26th 27th 28th …" at bounding box center [617, 240] width 246 height 25
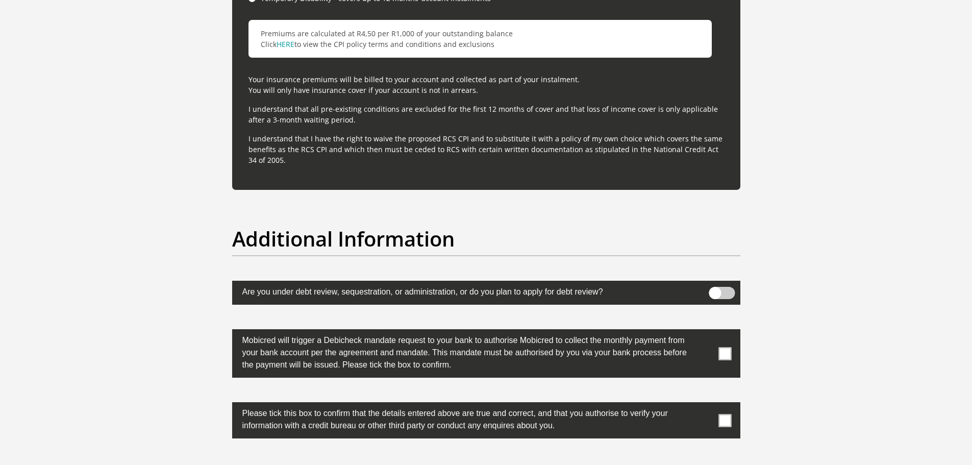
scroll to position [3112, 0]
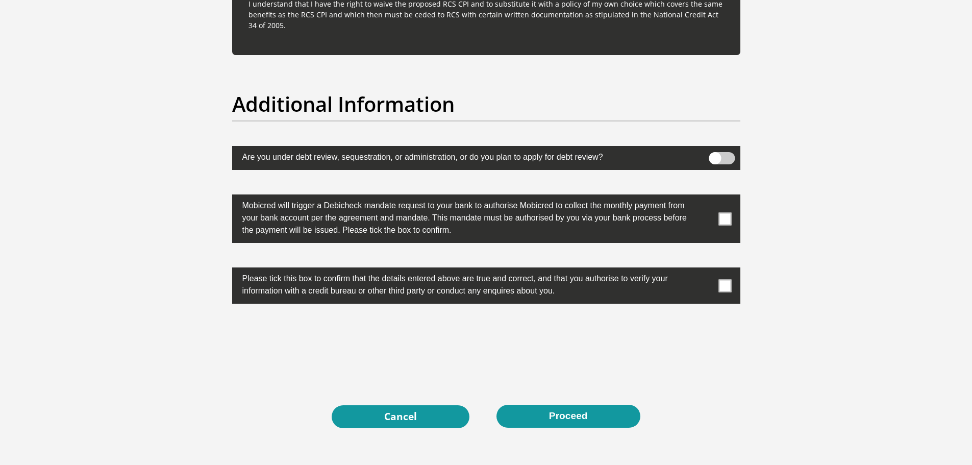
click at [725, 219] on span at bounding box center [724, 218] width 13 height 13
click at [704, 197] on input "checkbox" at bounding box center [704, 197] width 0 height 0
click at [720, 286] on span at bounding box center [724, 285] width 13 height 13
click at [704, 270] on input "checkbox" at bounding box center [704, 270] width 0 height 0
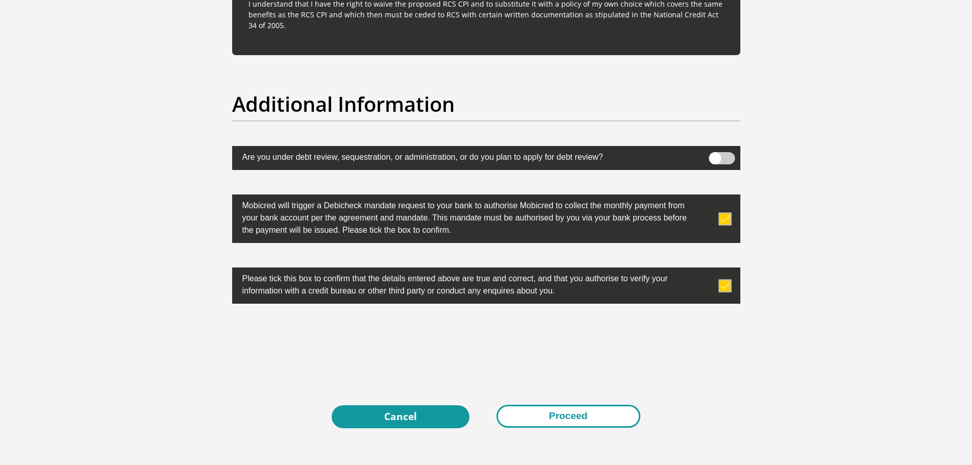
click at [541, 421] on button "Proceed" at bounding box center [568, 416] width 144 height 23
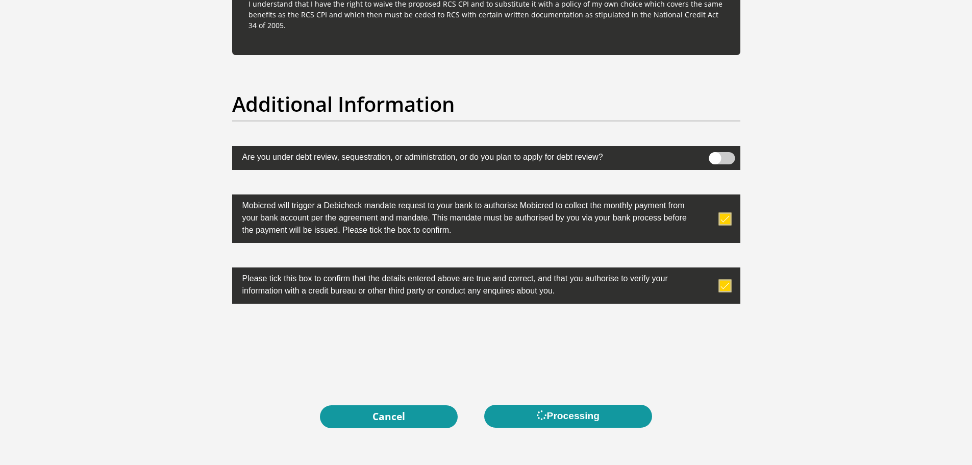
scroll to position [0, 0]
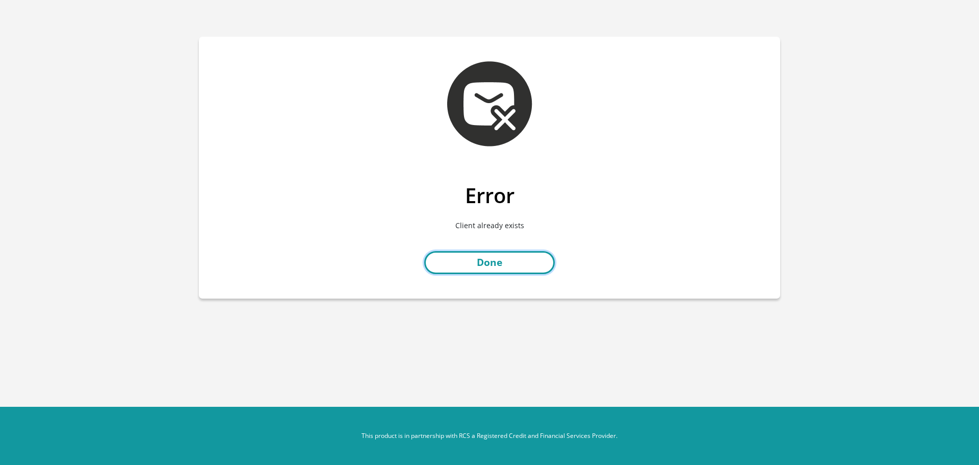
click at [495, 268] on link "Done" at bounding box center [489, 262] width 131 height 23
